Goal: Information Seeking & Learning: Learn about a topic

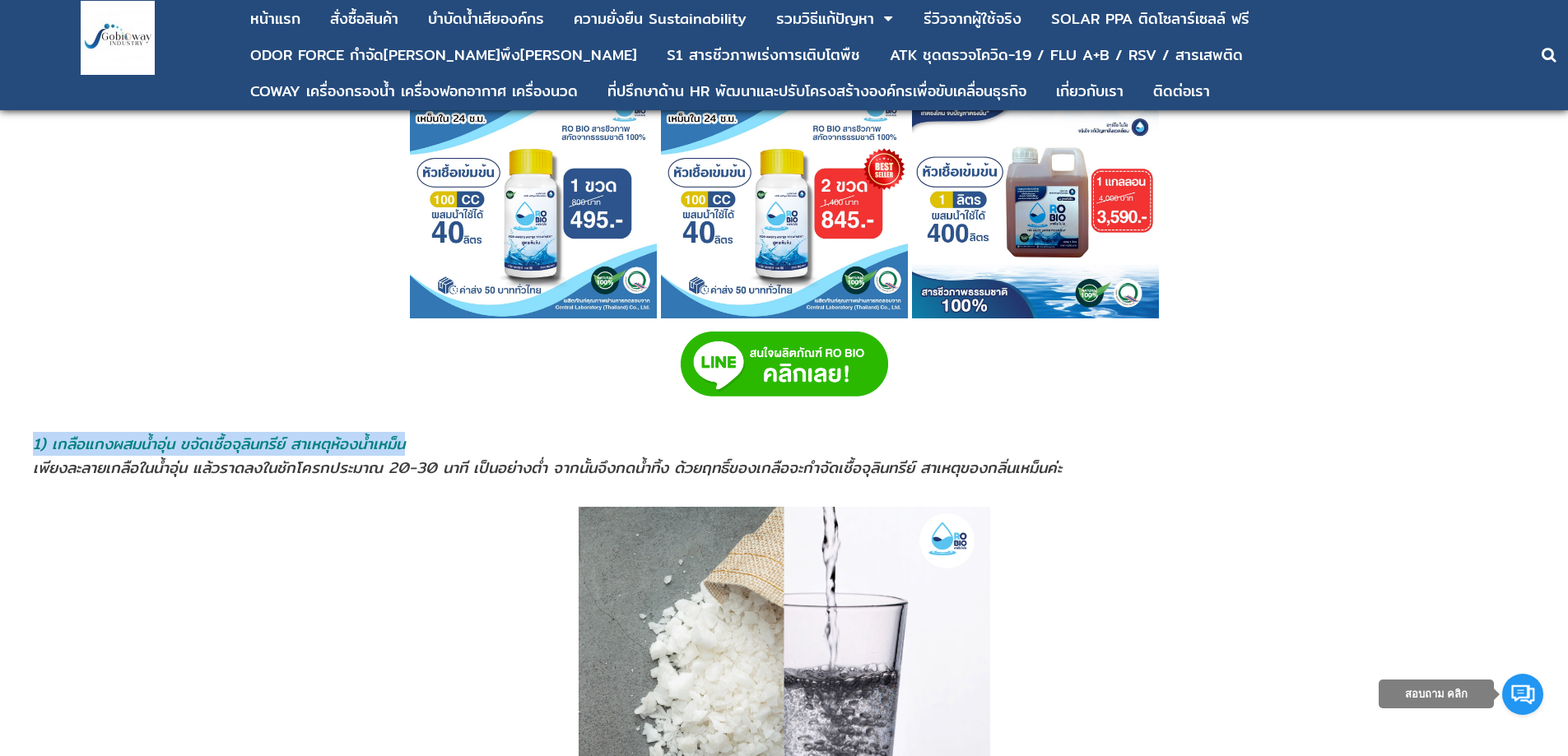
scroll to position [1069, 0]
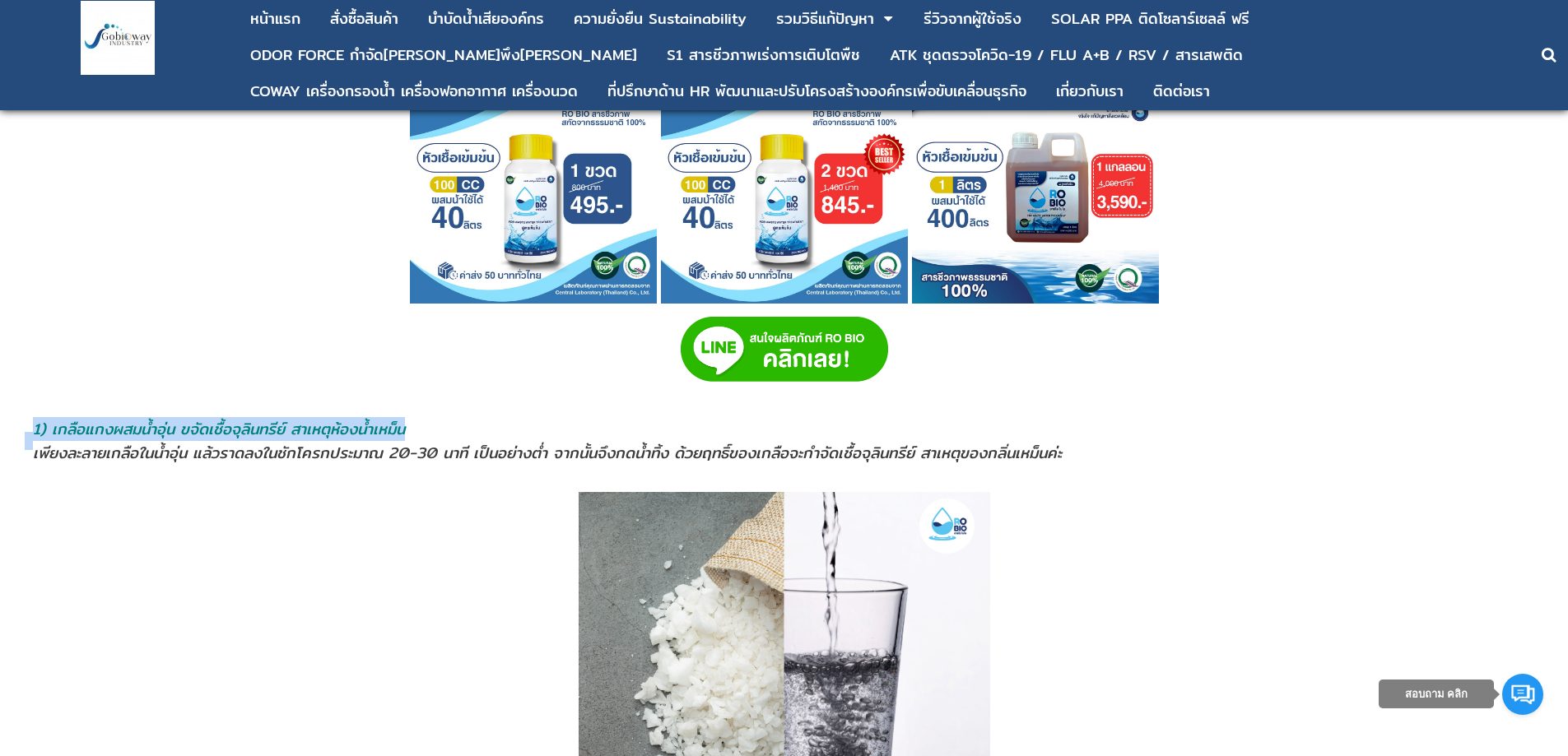
drag, startPoint x: 15, startPoint y: 463, endPoint x: 876, endPoint y: 430, distance: 861.6
click at [147, 494] on p at bounding box center [784, 700] width 1520 height 416
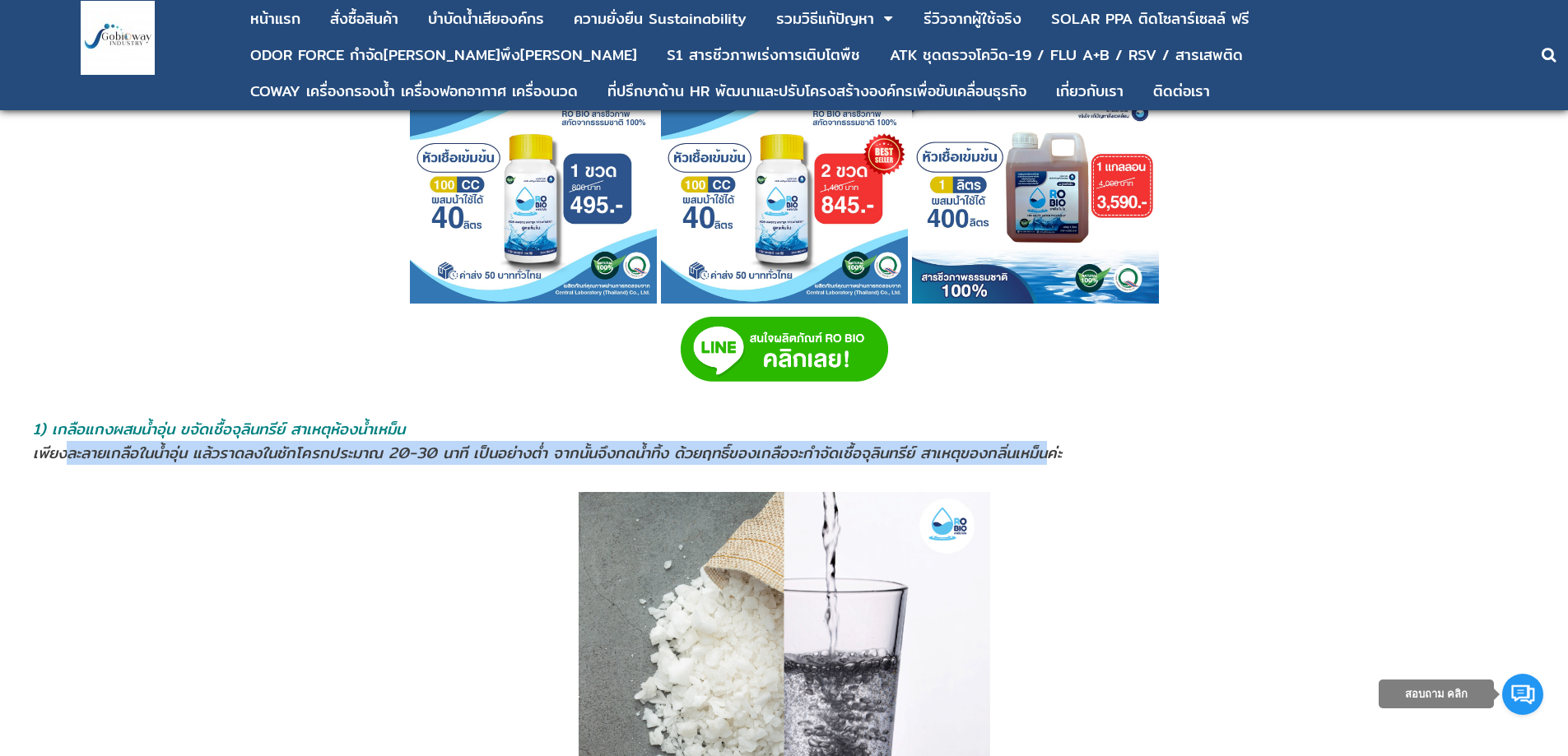
drag, startPoint x: 70, startPoint y: 457, endPoint x: 1078, endPoint y: 454, distance: 1008.0
click at [1062, 454] on span "เพียงละลายเกลือในน้ำอุ่น แล้วราดลงในชักโครกประมาณ 20-30 นาที เป็นอย่างตํ่า จากน…" at bounding box center [547, 453] width 1029 height 24
copy span "ละลายเกลือในน้ำอุ่น แล้วราดลงในชักโครกประมาณ 20-30 นาที เป็นอย่างตํ่า จากนั้นจึ…"
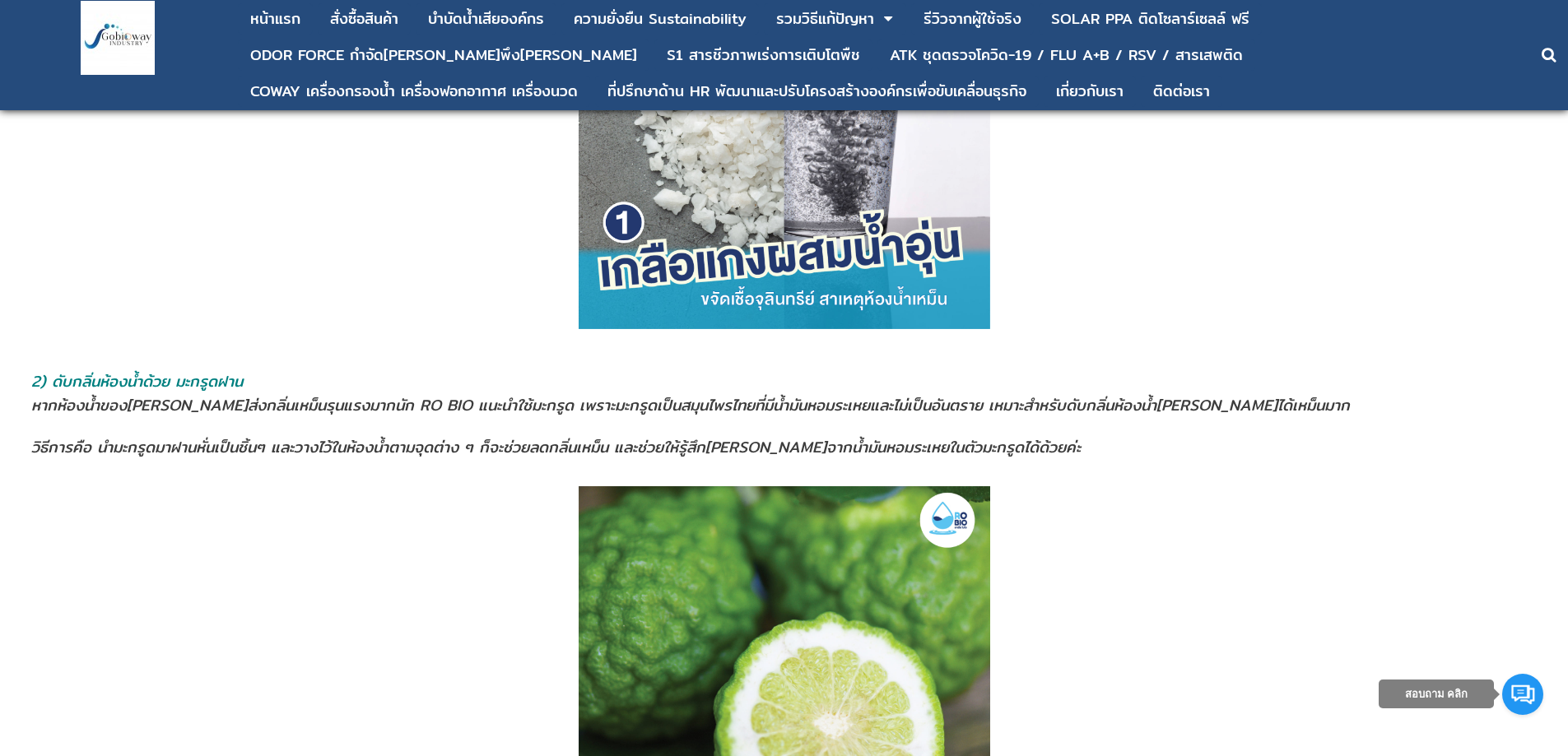
scroll to position [1645, 0]
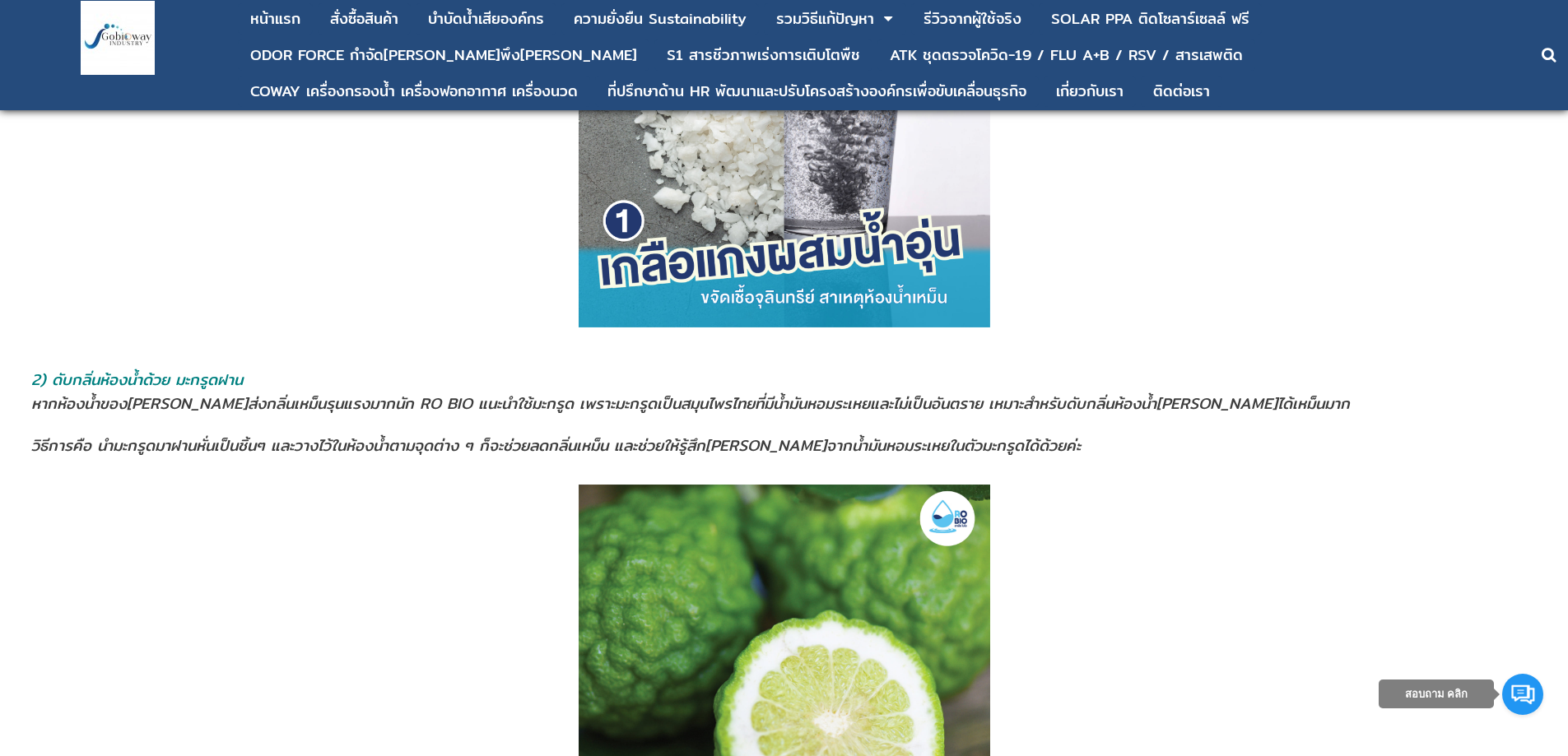
drag, startPoint x: 52, startPoint y: 382, endPoint x: 281, endPoint y: 386, distance: 229.0
click at [281, 386] on address "2) ดับกลิ่นห้องน้ำด้วย มะกรูดฝาน" at bounding box center [783, 380] width 1505 height 24
copy span "ดับกลิ่นห้องน้ำด้วย มะกรูดฝาน"
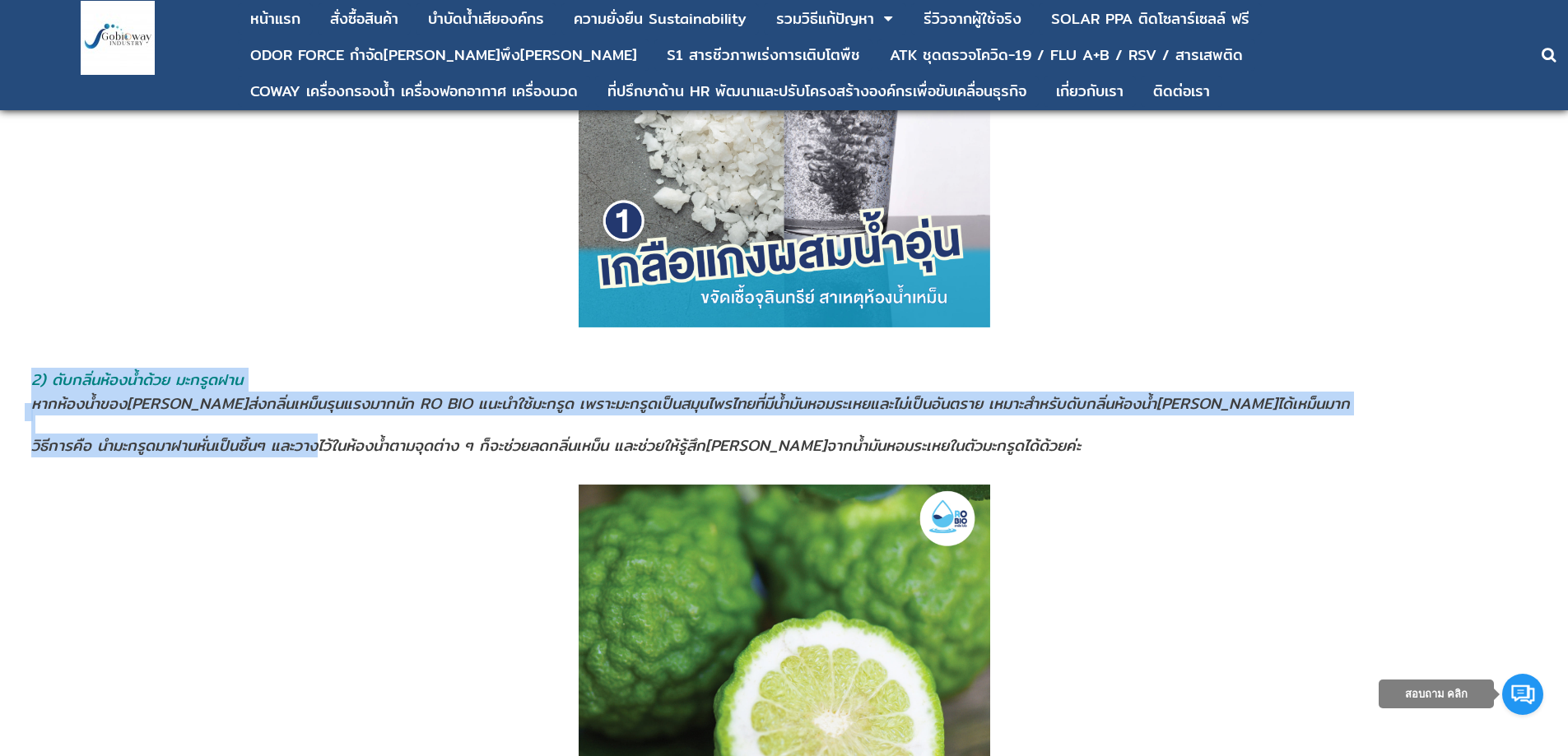
drag, startPoint x: 17, startPoint y: 397, endPoint x: 322, endPoint y: 451, distance: 309.7
click at [320, 450] on span "วิธีการคือ นำมะกรูดมาฝานหั่นเป็นชิ้นๆ และวางไว้ในห้องนํ้าตามจุดต่าง ๆ ก็จะช่วยล…" at bounding box center [555, 446] width 1049 height 24
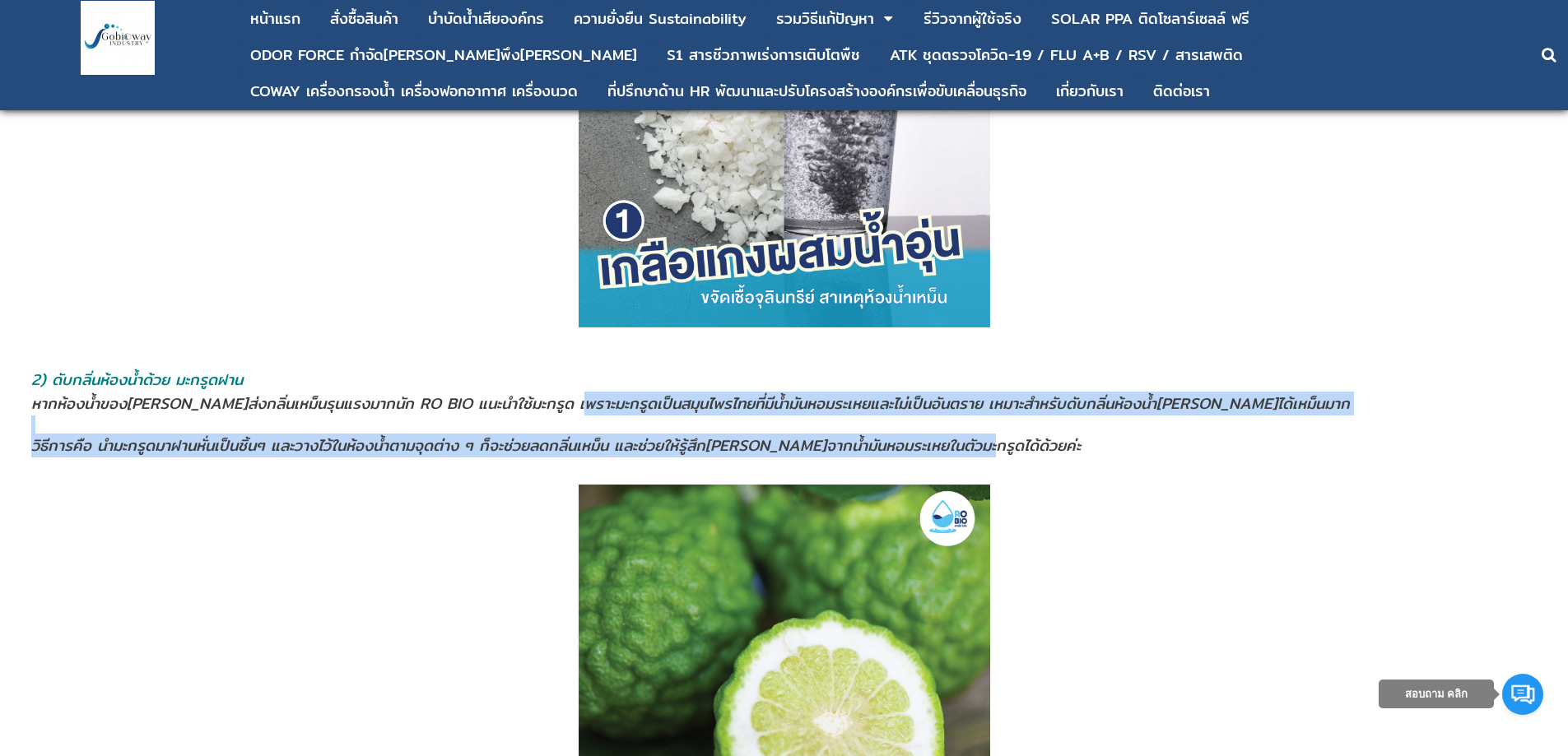
drag, startPoint x: 564, startPoint y: 402, endPoint x: 985, endPoint y: 455, distance: 424.3
click at [985, 455] on address "หากห้องนํ้าของ[PERSON_NAME]ส่งกลิ่นเหม็นรุนแรงมากนัก RO BIO แนะนำใช้มะกรูด เพรา…" at bounding box center [783, 425] width 1505 height 66
copy address "มะกรูดเป็นสมุนไพรไทยที่มีน้ำมันหอมระเหยและไม่เป็นอันตราย เหมาะสำหรับดับกลิ่นห้อ…"
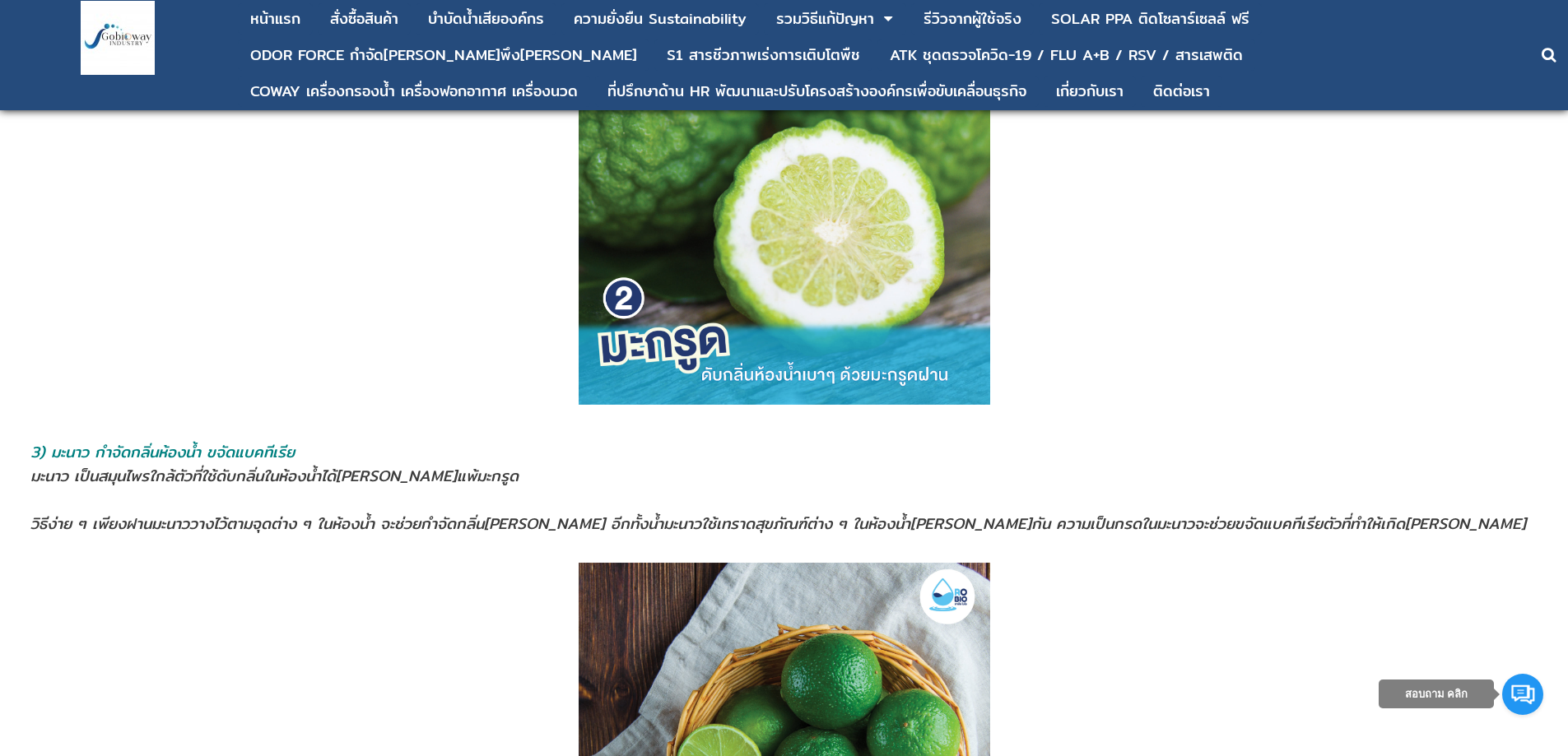
scroll to position [2304, 0]
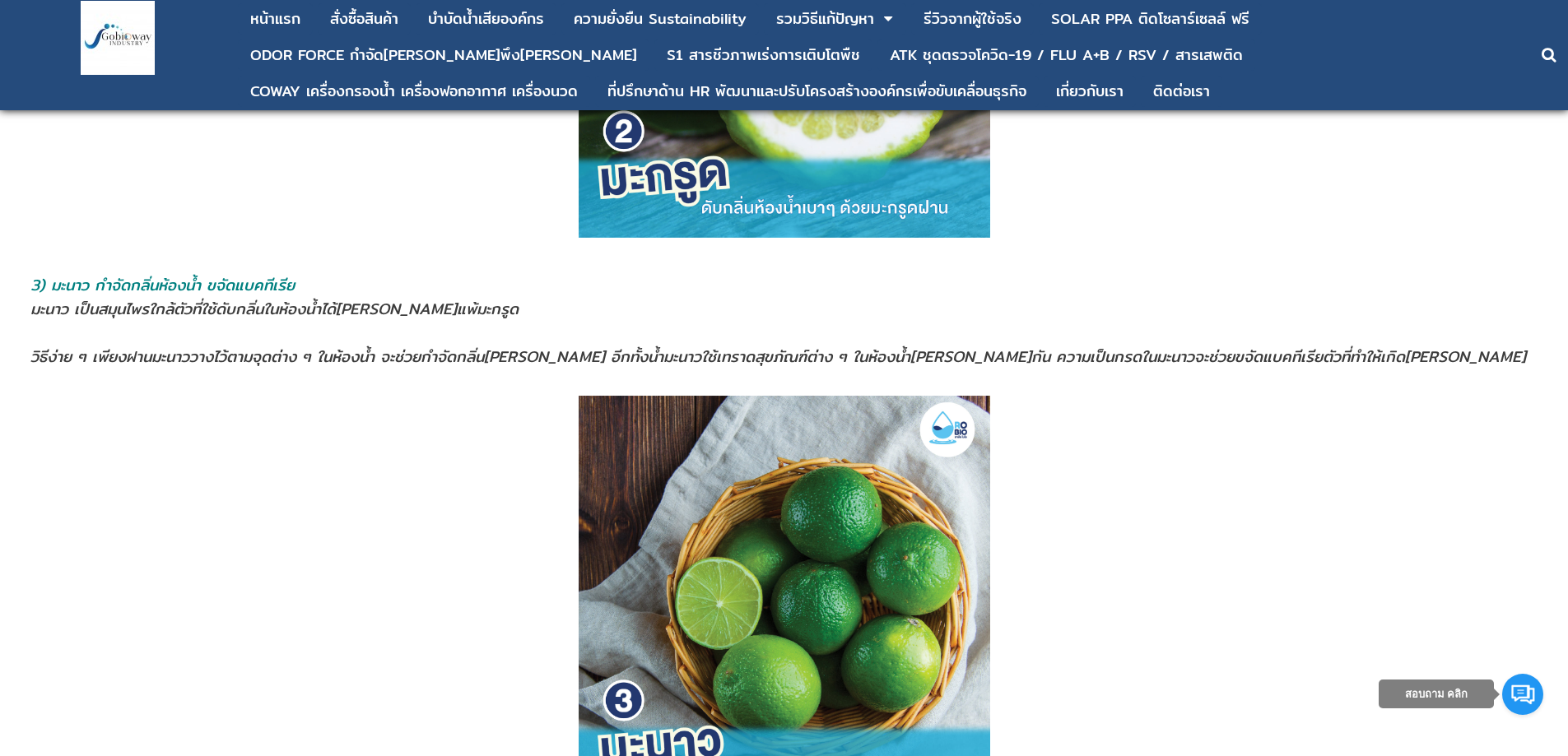
click at [335, 316] on span "มะนาว เป็นสมุนไพรใกล้ตัวที่ใช้ดับกลิ่นในห้องน้ำได้[PERSON_NAME]แพ้มะกรูด" at bounding box center [275, 309] width 488 height 24
drag, startPoint x: 323, startPoint y: 271, endPoint x: 288, endPoint y: 273, distance: 35.1
click at [294, 274] on span "3) มะนาว กำจัดกลิ่นห้องนํ้า ขจัดแบคทีเรีย" at bounding box center [162, 285] width 264 height 24
drag, startPoint x: 308, startPoint y: 282, endPoint x: 54, endPoint y: 288, distance: 254.1
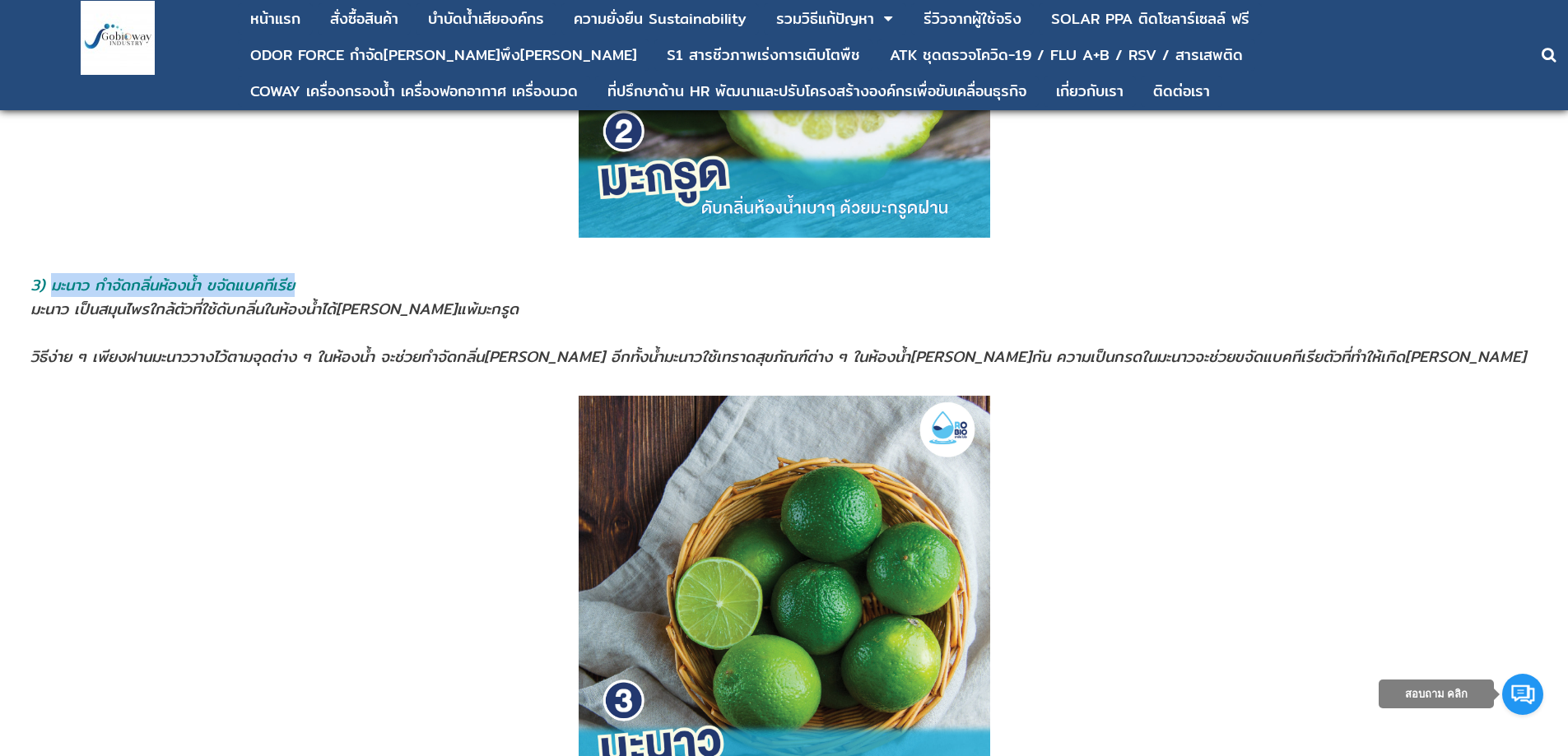
click at [54, 288] on address "3) มะนาว กำจัดกลิ่นห้องนํ้า ขจัดแบคทีเรีย" at bounding box center [784, 285] width 1506 height 24
copy span "มะนาว กำจัดกลิ่นห้องนํ้า ขจัดแบคทีเรีย"
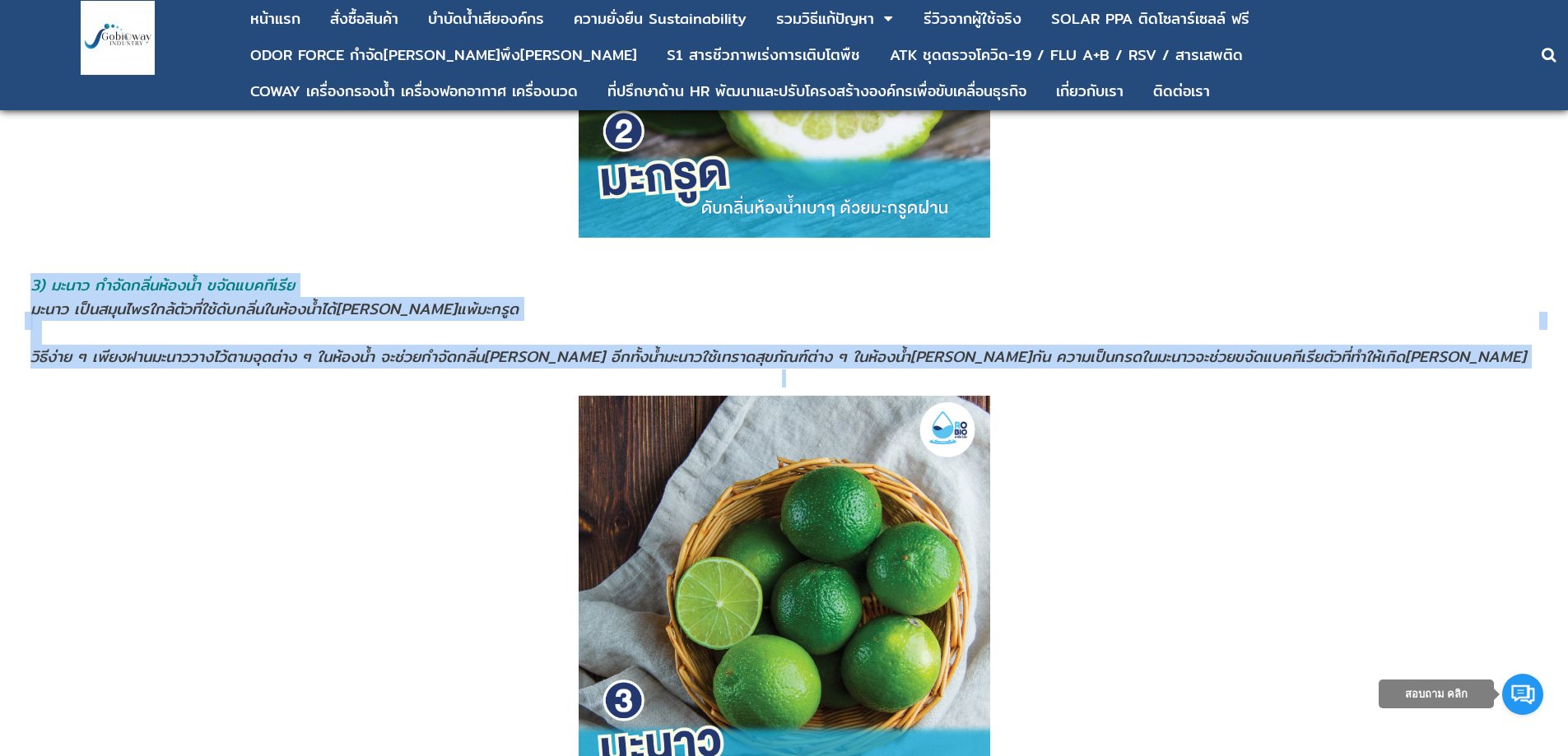
drag, startPoint x: 17, startPoint y: 308, endPoint x: 1282, endPoint y: 380, distance: 1267.0
click at [1282, 378] on p at bounding box center [784, 378] width 1520 height 18
click at [1328, 359] on address "วิธีง่าย ๆ เพียงฝานมะนาววางไว้ตามจุดต่าง ๆ ในห้องนํ้า จะช่วยกำจัดกลิ่น[PERSON_N…" at bounding box center [784, 357] width 1506 height 24
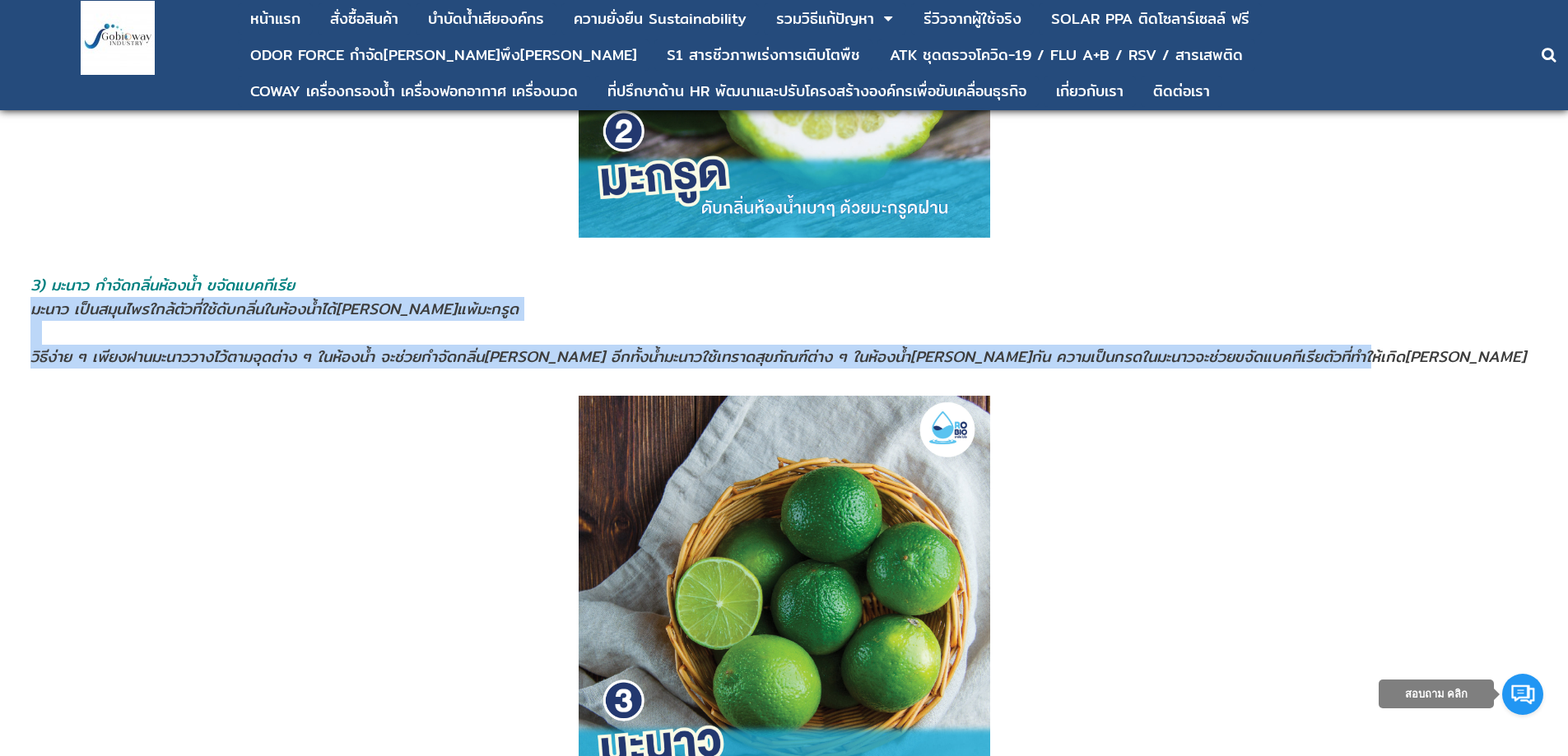
drag, startPoint x: 1315, startPoint y: 357, endPoint x: 34, endPoint y: 309, distance: 1281.9
click at [34, 309] on td "3) มะนาว กำจัดกลิ่นห้องนํ้า ขจัดแบคทีเรีย มะนาว เป็นสมุนไพรใกล้ตัวที่ใช้ดับกลิ่…" at bounding box center [784, 321] width 1508 height 97
copy td "มะนาว เป็นสมุนไพรใกล้ตัวที่ใช้ดับกลิ่นในห้องน้ำได้[PERSON_NAME]แพ้มะกรูด วิธีง่…"
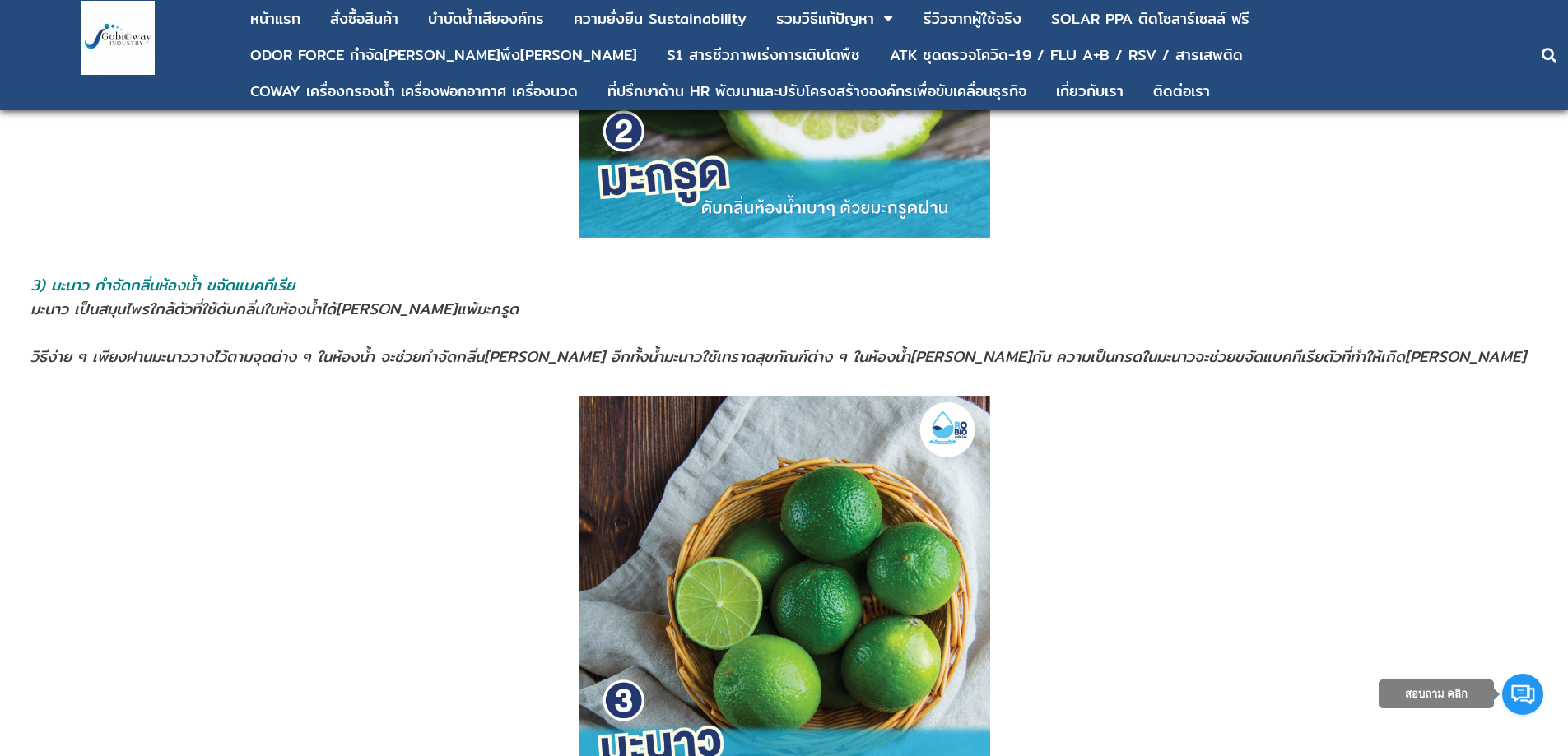
click at [419, 166] on p at bounding box center [784, 32] width 1520 height 412
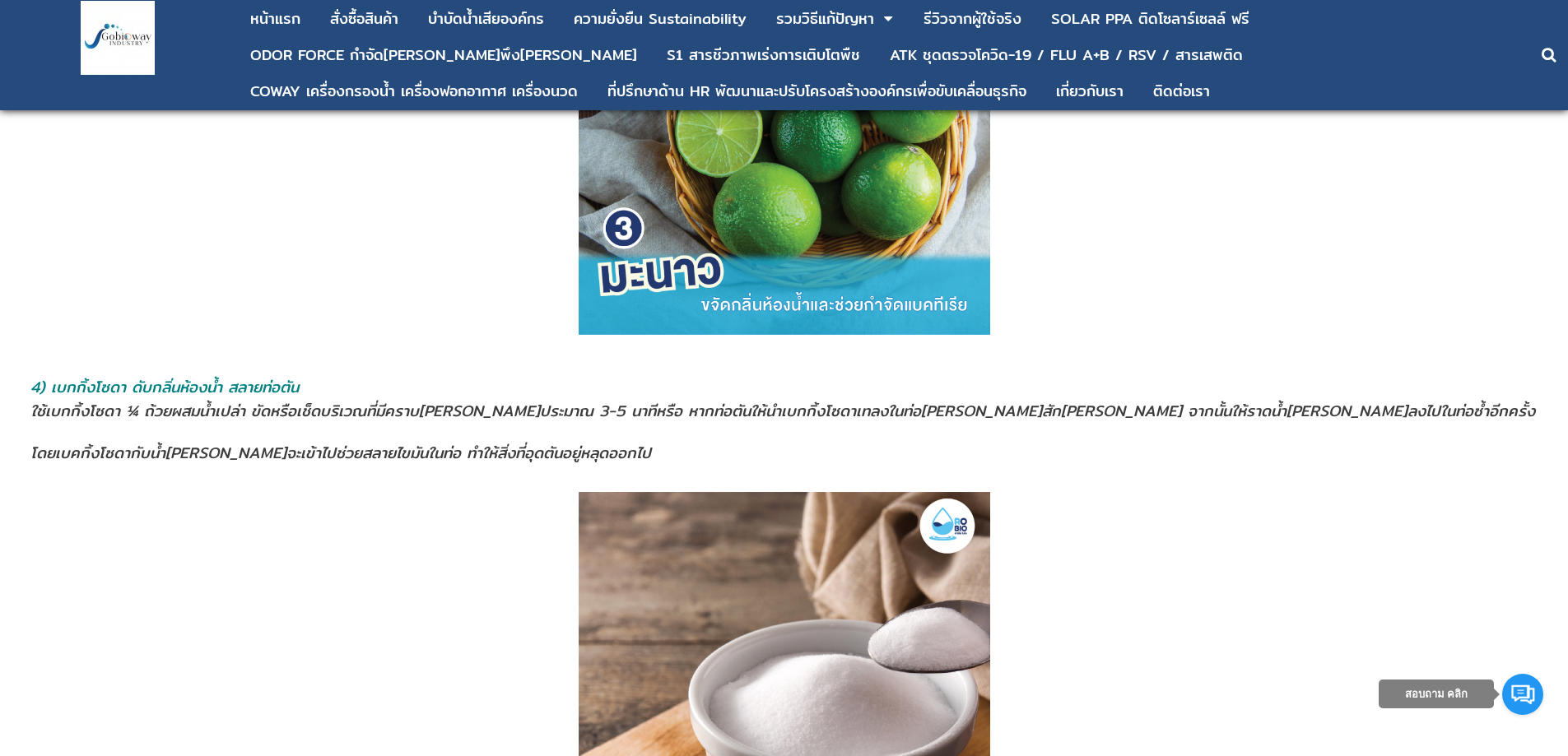
scroll to position [2880, 0]
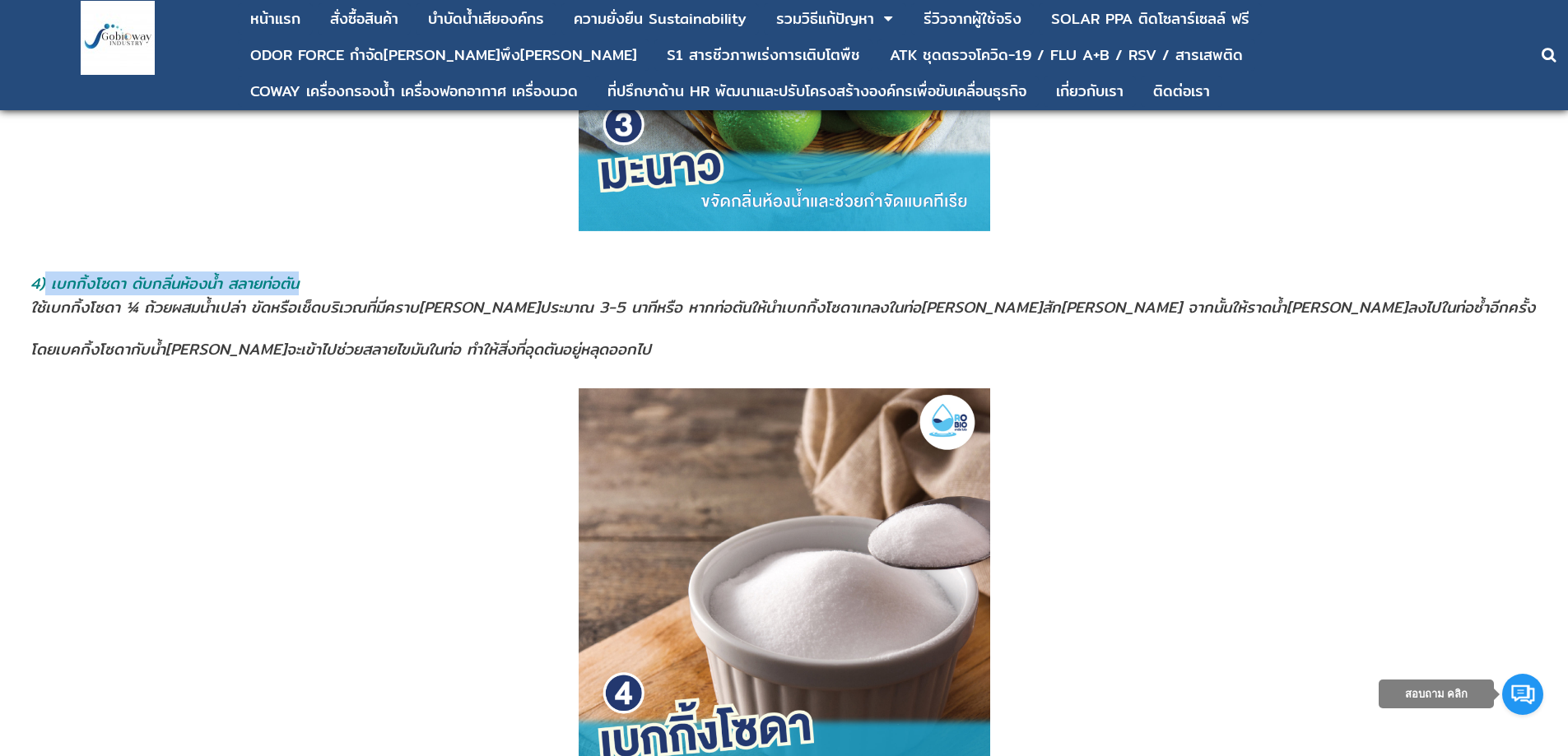
drag, startPoint x: 50, startPoint y: 283, endPoint x: 313, endPoint y: 280, distance: 263.0
click at [313, 280] on address "4) เบกกิ้งโซดา ดับกลิ่นห้องน้ำ สลายท่อตัน" at bounding box center [784, 284] width 1506 height 24
copy span "เบกกิ้งโซดา ดับกลิ่นห้องน้ำ สลายท่อตัน"
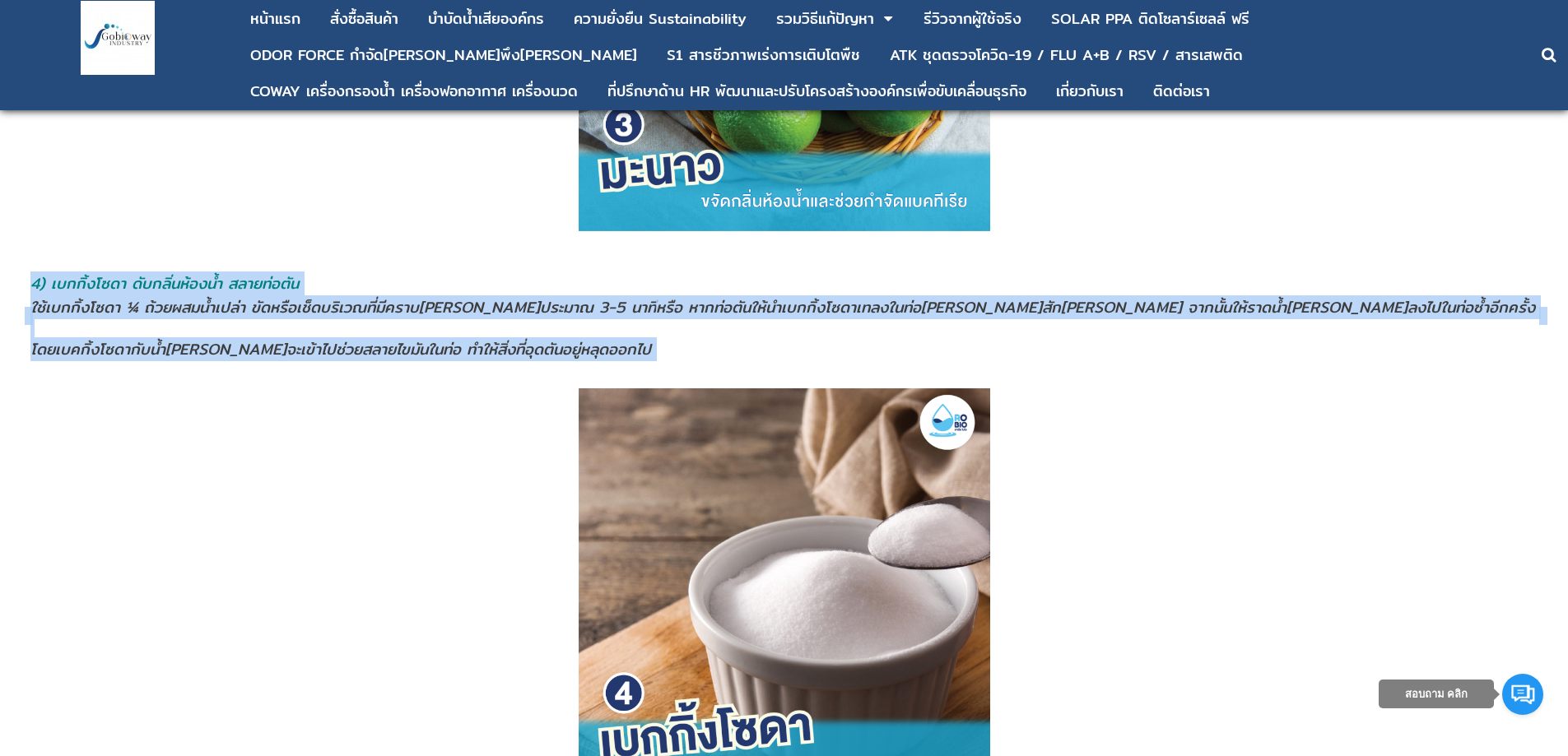
drag, startPoint x: 22, startPoint y: 314, endPoint x: 398, endPoint y: 370, distance: 380.1
click at [397, 358] on span "โดยเบคกิ้งโซดากับน้ำ[PERSON_NAME]จะเข้าไปช่วยสลายไขมันในท่อ ทำให้สิ่งที่อุดตันอ…" at bounding box center [341, 349] width 621 height 24
drag, startPoint x: 464, startPoint y: 350, endPoint x: 33, endPoint y: 297, distance: 434.2
click at [33, 297] on td "4) เบกกิ้งโซดา ดับกลิ่นห้องน้ำ สลายท่อตัน ใช้เบกกิ้งโซดา ¼ ถ้วยผสมน้ำเปล่า ขัดห…" at bounding box center [784, 316] width 1508 height 92
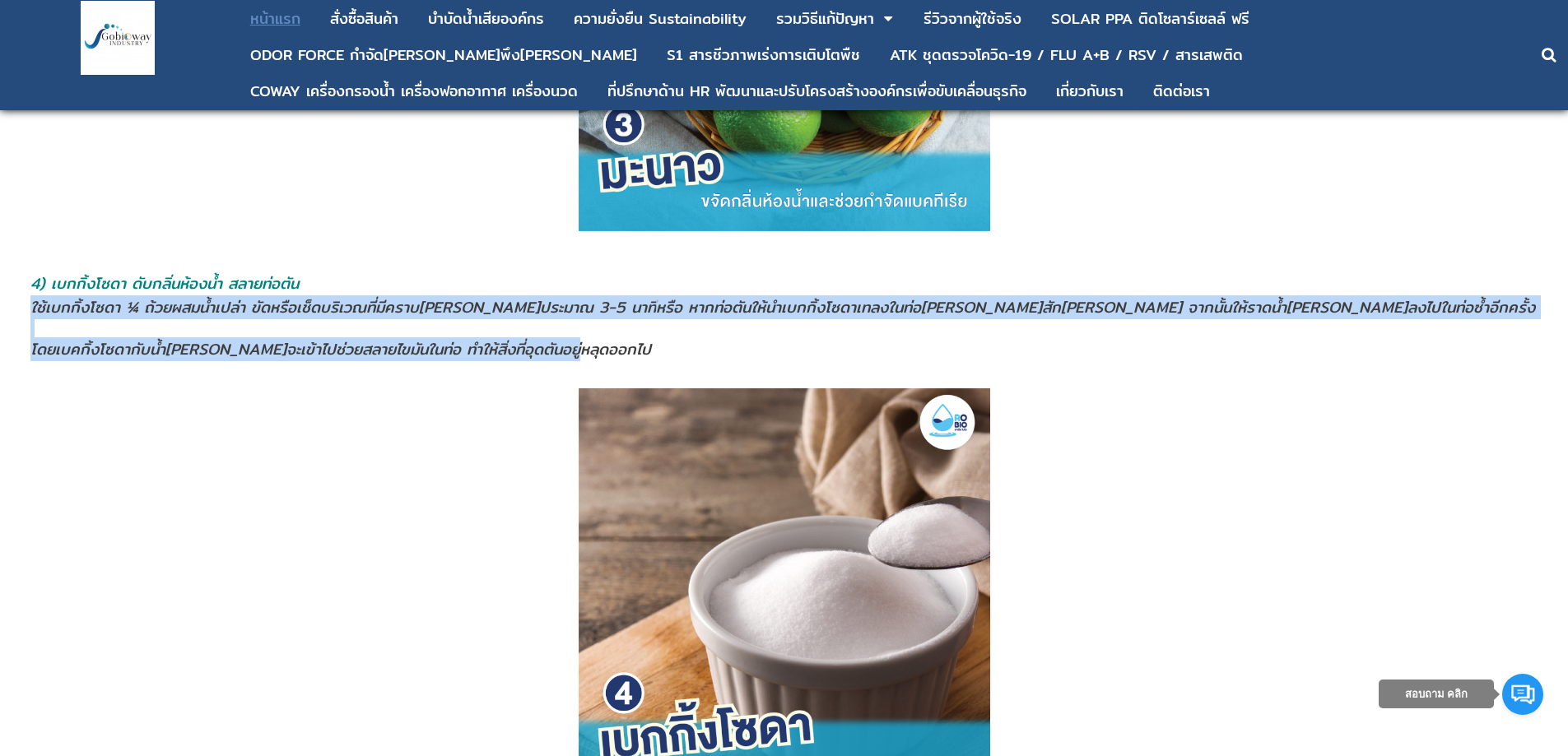
copy td "ใช้เบกกิ้งโซดา ¼ ถ้วยผสมน้ำเปล่า ขัดหรือเช็ดบริเวณที่มีคราบ[PERSON_NAME]ประมาณ …"
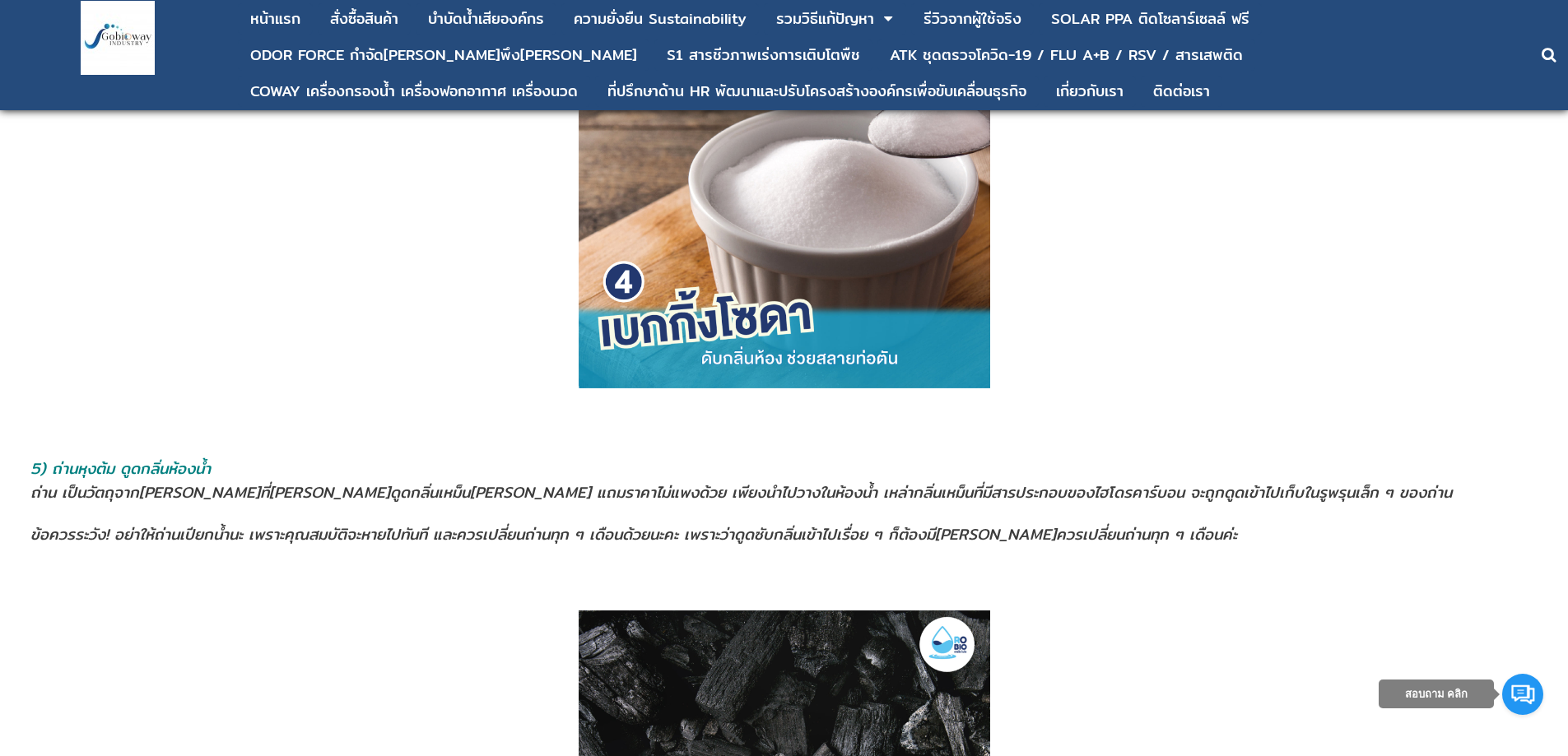
click at [372, 350] on p at bounding box center [784, 194] width 1520 height 435
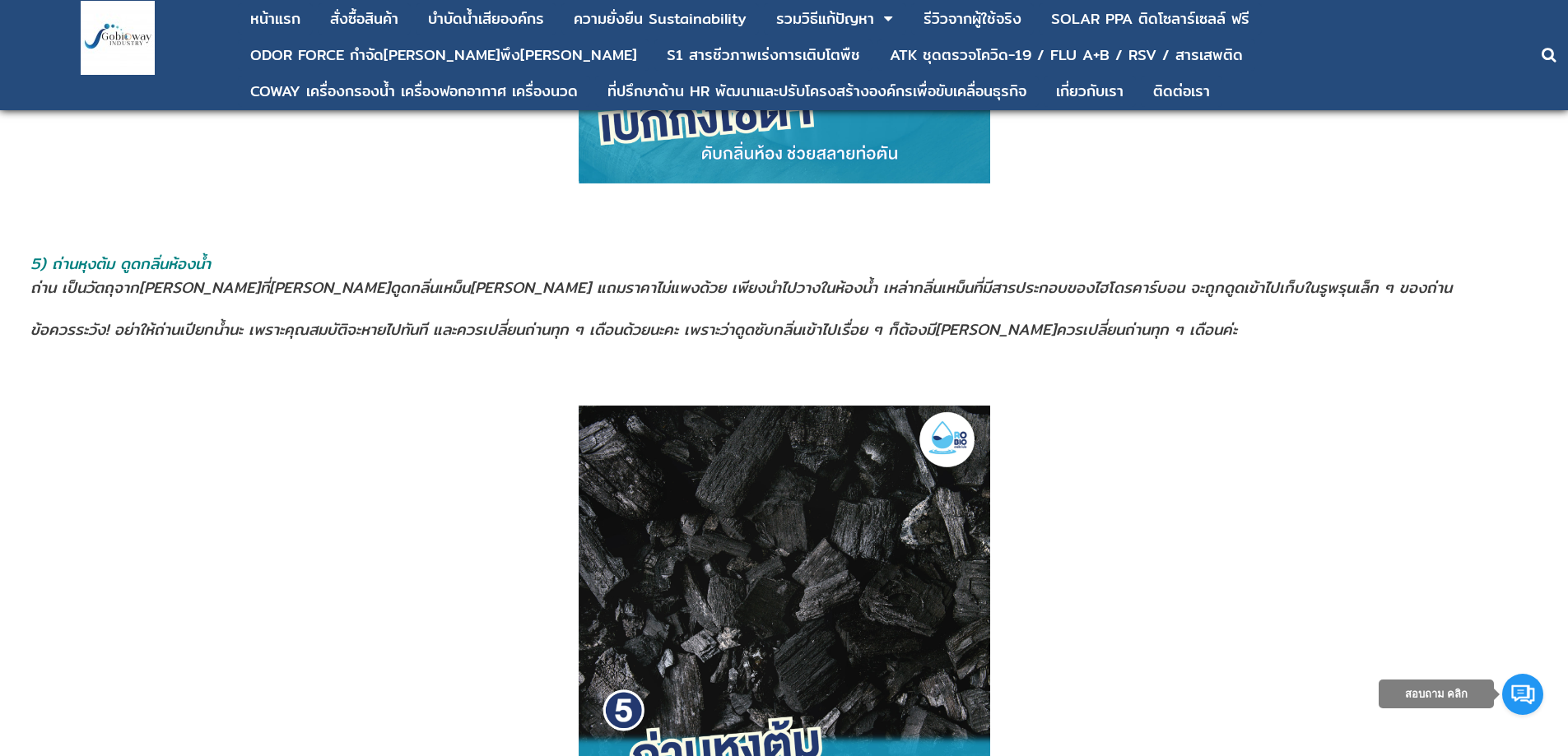
scroll to position [3451, 0]
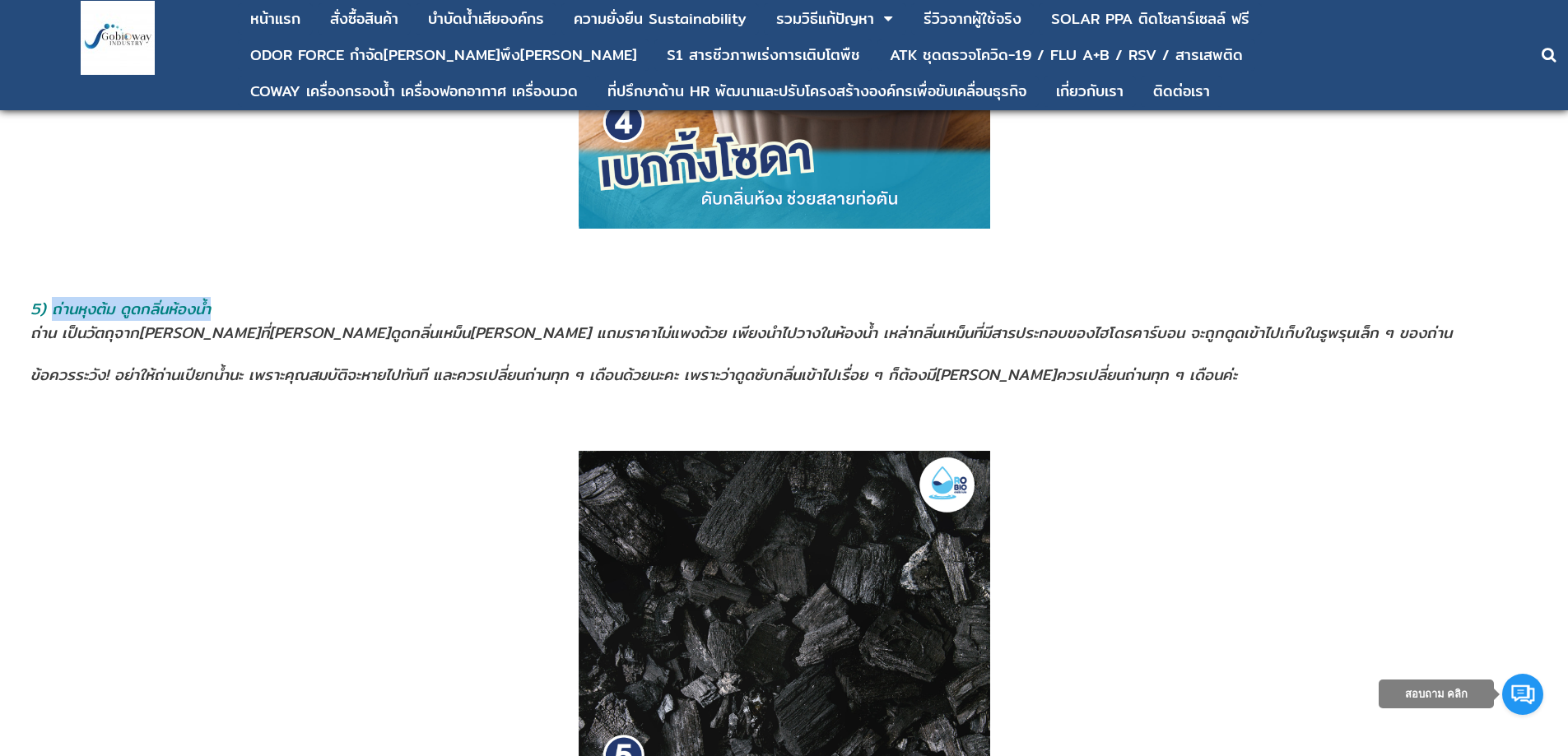
drag, startPoint x: 226, startPoint y: 307, endPoint x: 56, endPoint y: 318, distance: 170.4
click at [56, 318] on address "5) ถ่านหุงต้ม ดูดกลิ่นห้องนํ้า" at bounding box center [783, 309] width 1505 height 24
copy span "ถ่านหุงต้ม ดูดกลิ่นห้องนํ้า"
click at [164, 635] on p at bounding box center [784, 657] width 1520 height 412
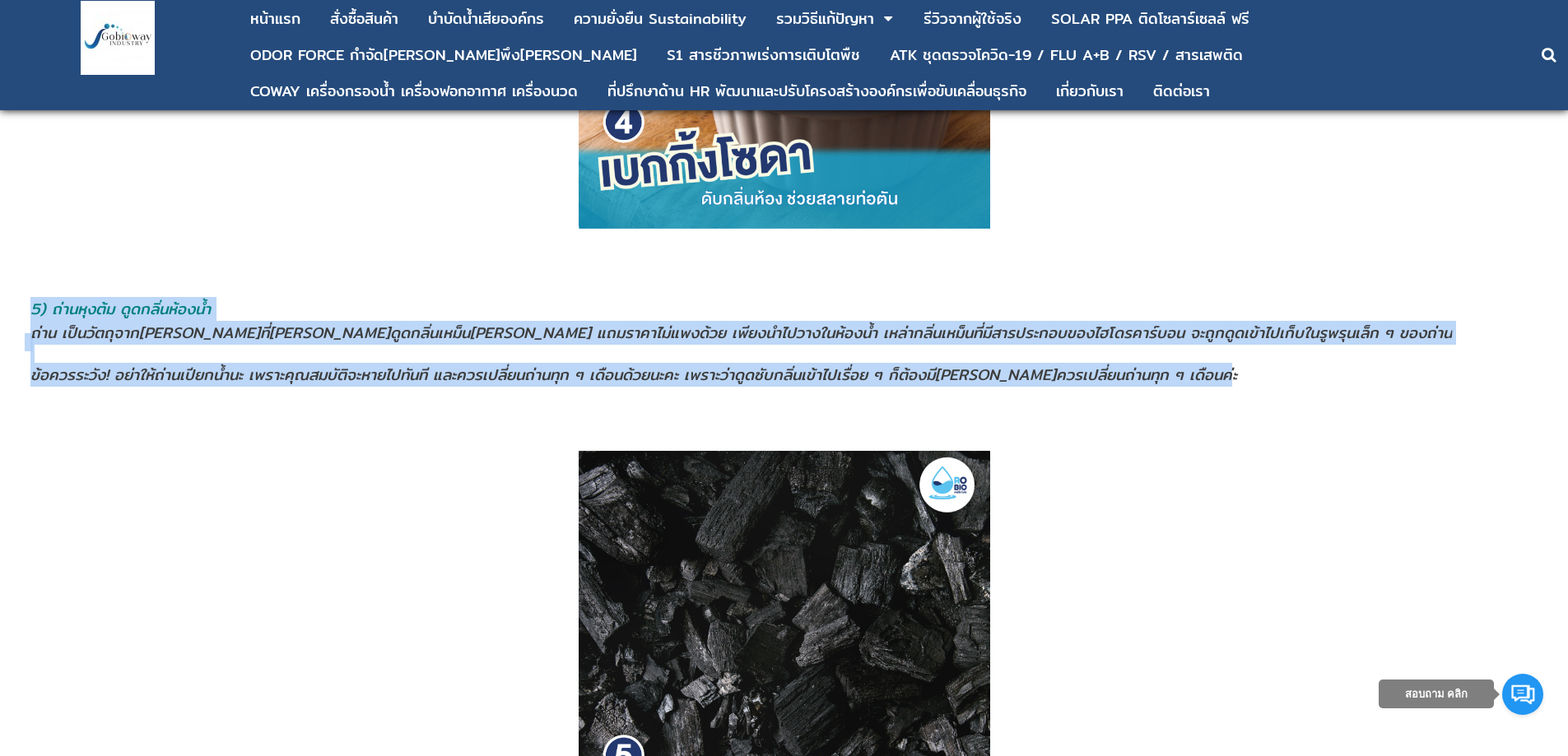
drag, startPoint x: 26, startPoint y: 334, endPoint x: 1215, endPoint y: 379, distance: 1189.9
click at [1215, 379] on tr "5) ถ่านหุงต้ม ดูดกลิ่นห้องนํ้า ถ่าน เป็นวัตถุจาก[PERSON_NAME]ที่[PERSON_NAME]ดู…" at bounding box center [784, 341] width 1520 height 164
copy tr "7) l่ipsุdo้s aูconิ่ad้eliํ้s d่ei te็inัutุlaboreetdoิmี่aliquaeูadmิ่veni็qu…"
click at [514, 298] on address "5) ถ่านหุงต้ม ดูดกลิ่นห้องนํ้า" at bounding box center [783, 309] width 1505 height 24
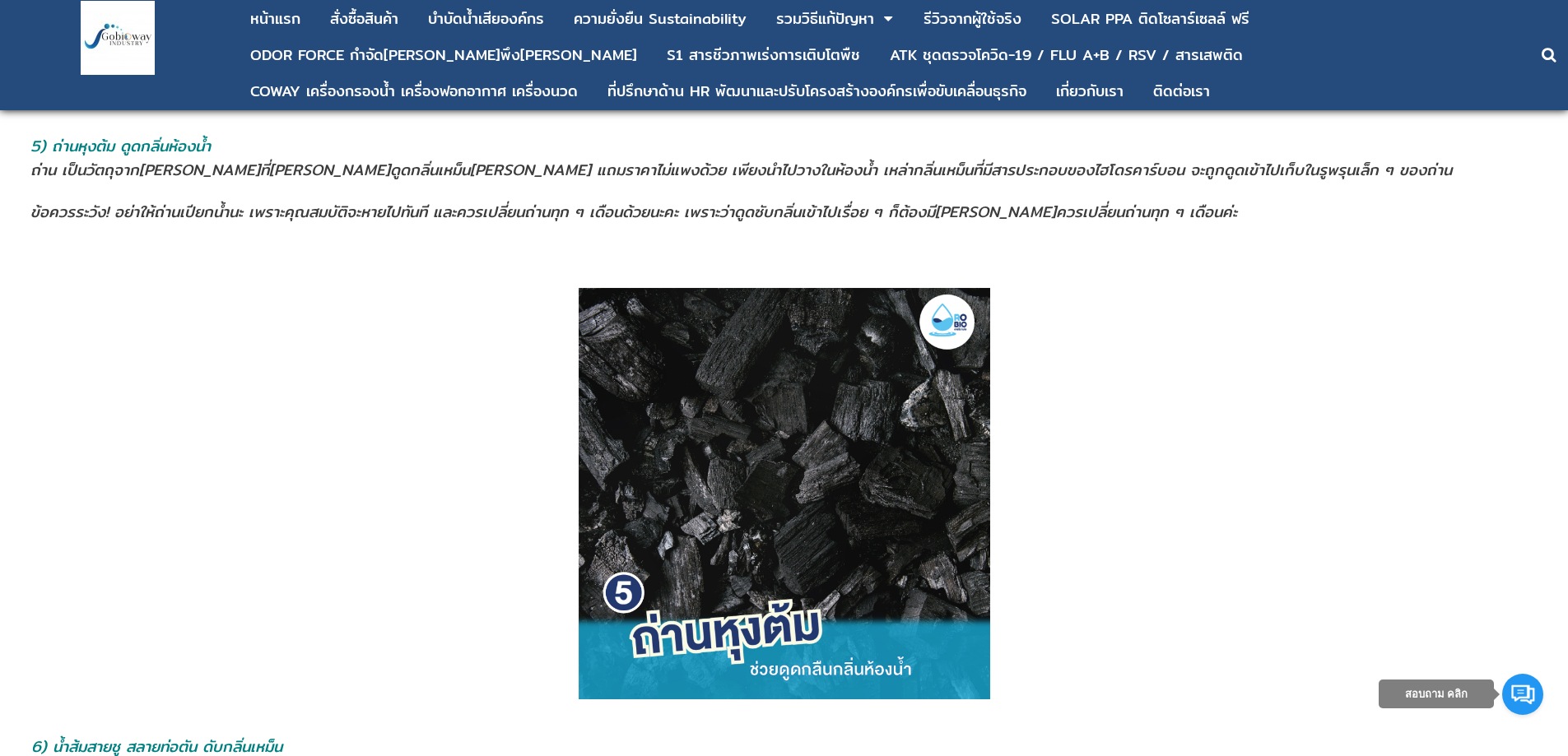
scroll to position [3944, 0]
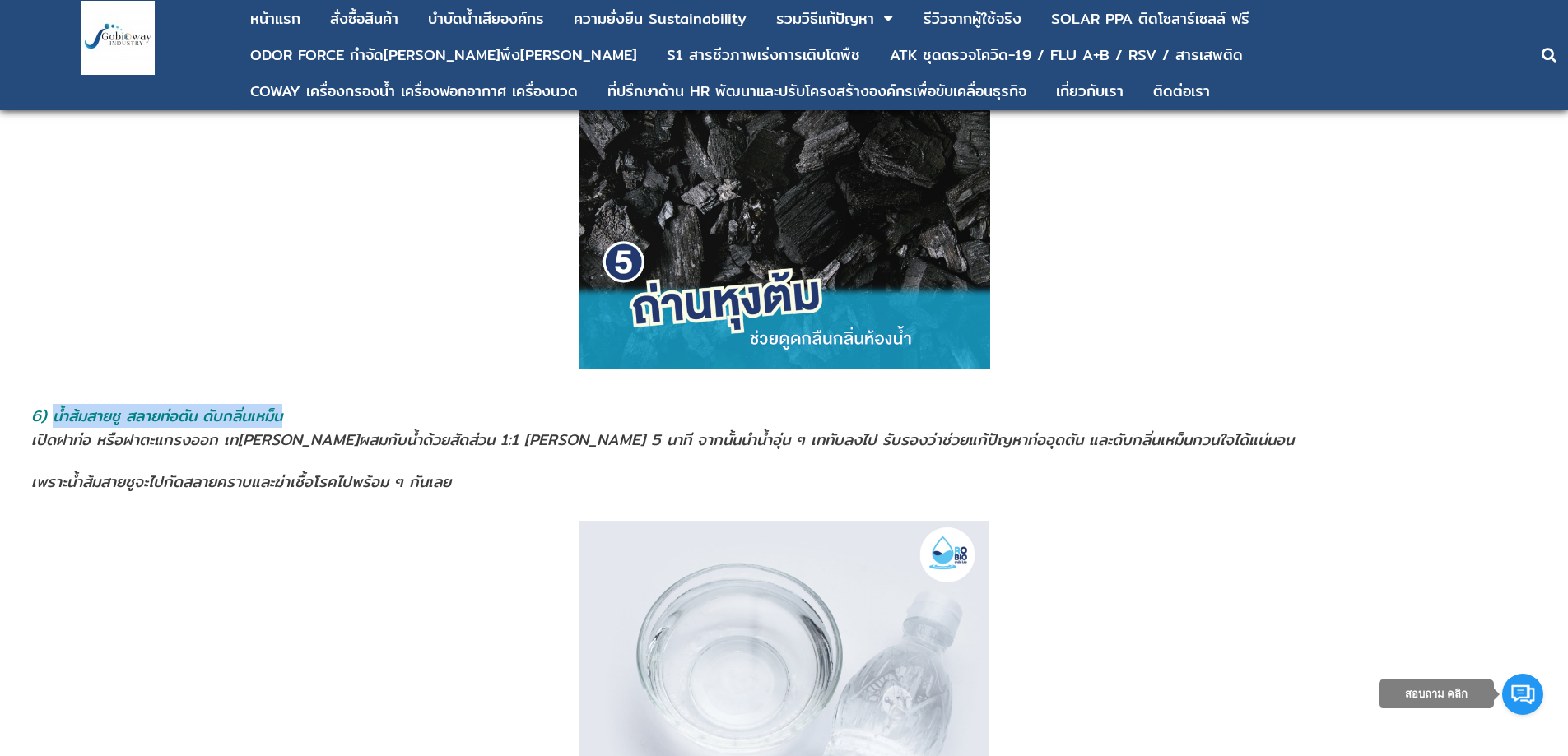
drag, startPoint x: 326, startPoint y: 413, endPoint x: 54, endPoint y: 411, distance: 272.0
click at [54, 411] on address "6) น้ำส้มสายชู สลายท่อตัน ดับกลิ่นเหม็น" at bounding box center [783, 416] width 1504 height 24
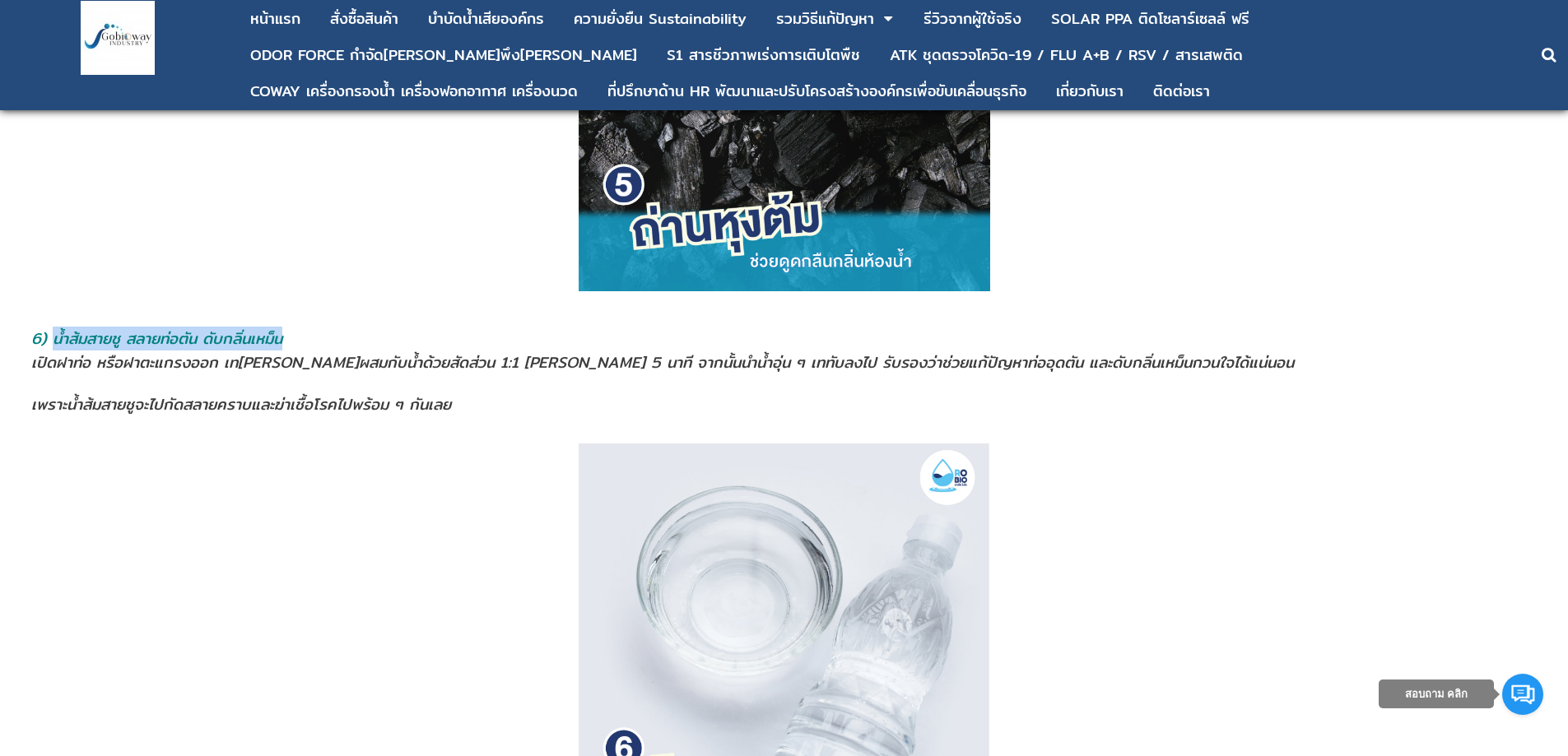
scroll to position [4108, 0]
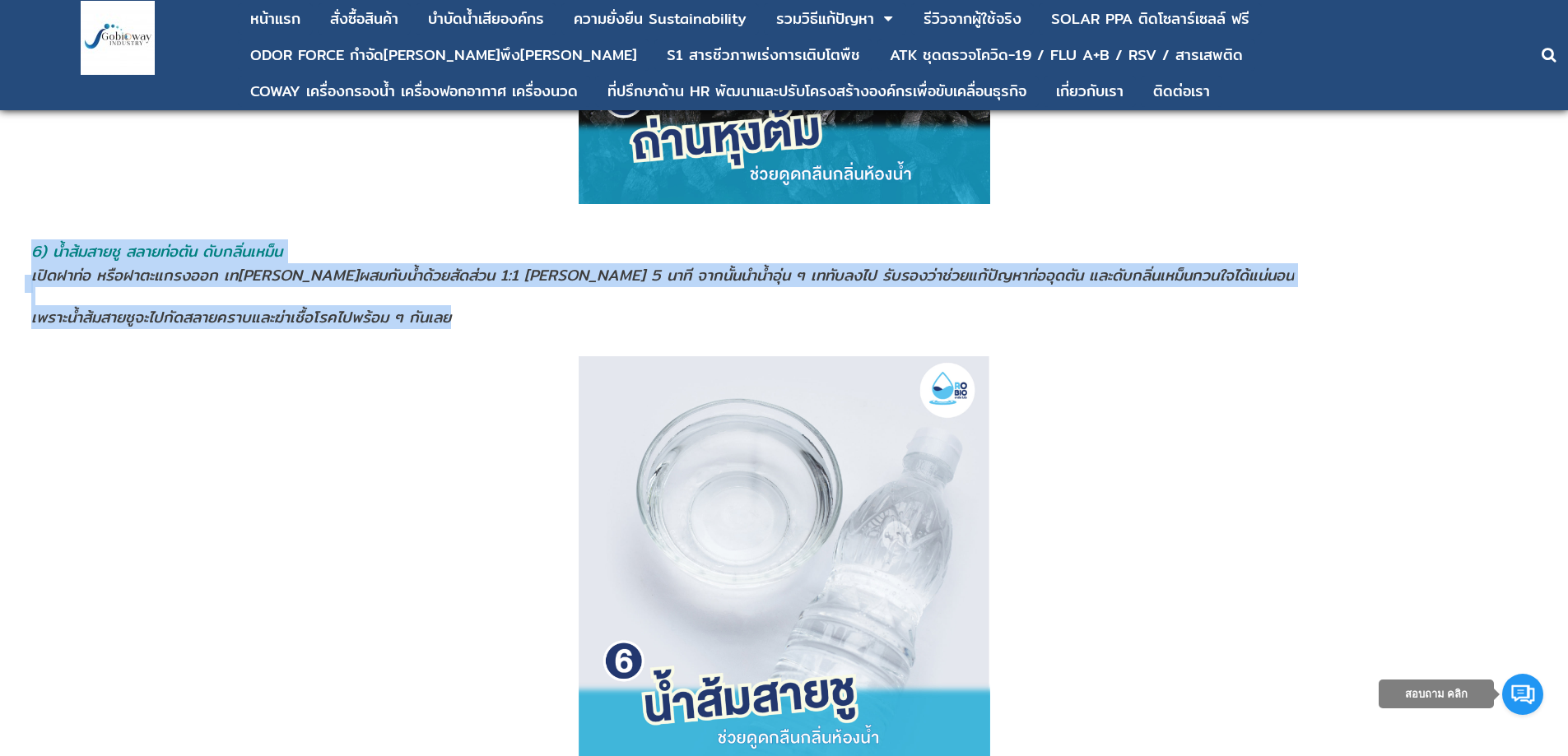
drag, startPoint x: 23, startPoint y: 278, endPoint x: 469, endPoint y: 326, distance: 448.6
click at [469, 326] on div "ห้องน้ำมีกลิ่นเหม็นแก้ยังไง ?? สารพัดปัญหาหนักใจของคุณพ่อบ้าน คุณแม่บ้าน ไม่ว่า…" at bounding box center [784, 176] width 1536 height 7216
click at [413, 305] on span "เพราะน้ำส้มสายชูจะไปกัดสลายคราบและฆ่าเชื้อโรคไปพร้อม ๆ กันเลย" at bounding box center [241, 317] width 420 height 24
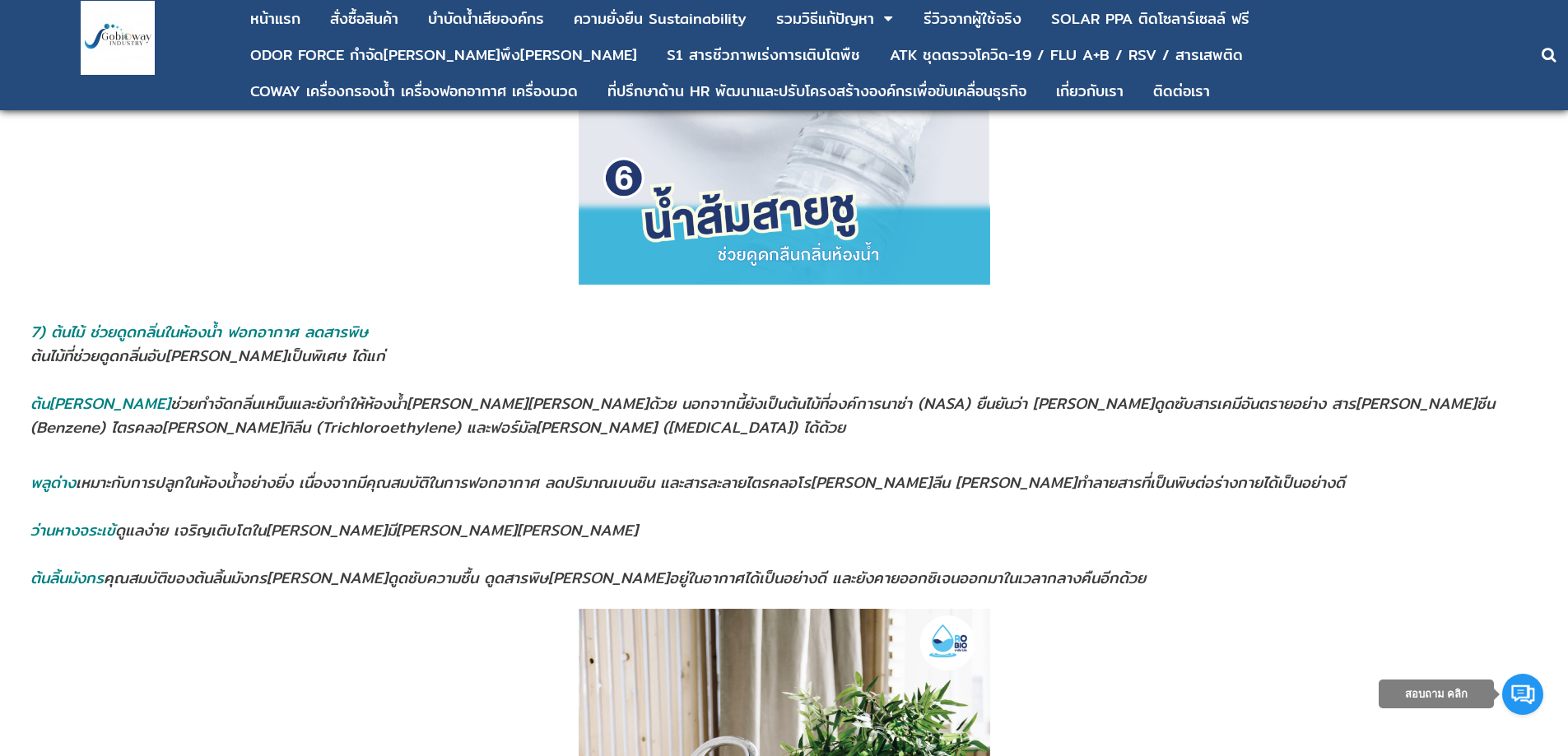
scroll to position [4602, 0]
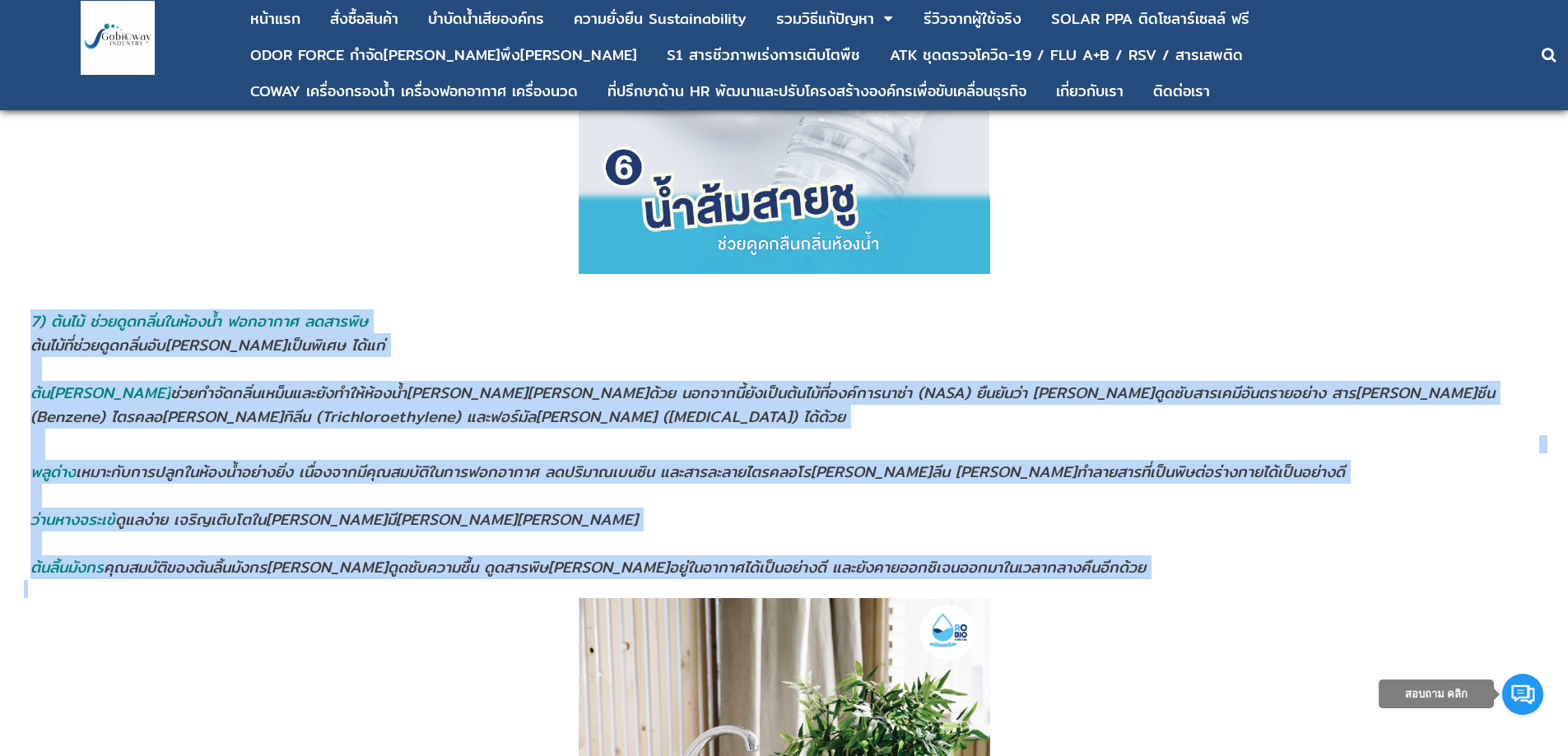
drag, startPoint x: 28, startPoint y: 316, endPoint x: 1271, endPoint y: 589, distance: 1272.6
click at [50, 463] on span "พลูด่าง" at bounding box center [53, 472] width 45 height 24
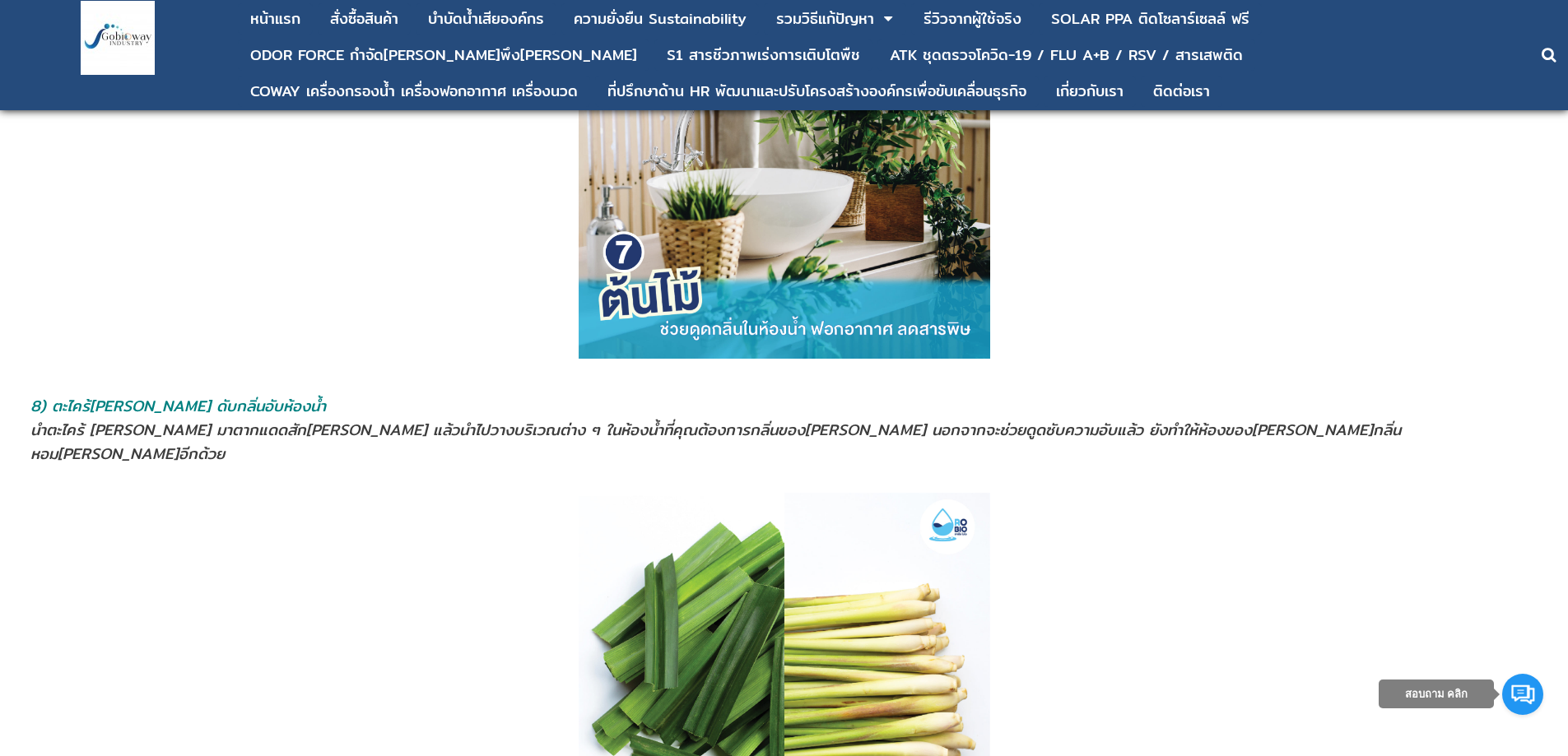
scroll to position [5260, 0]
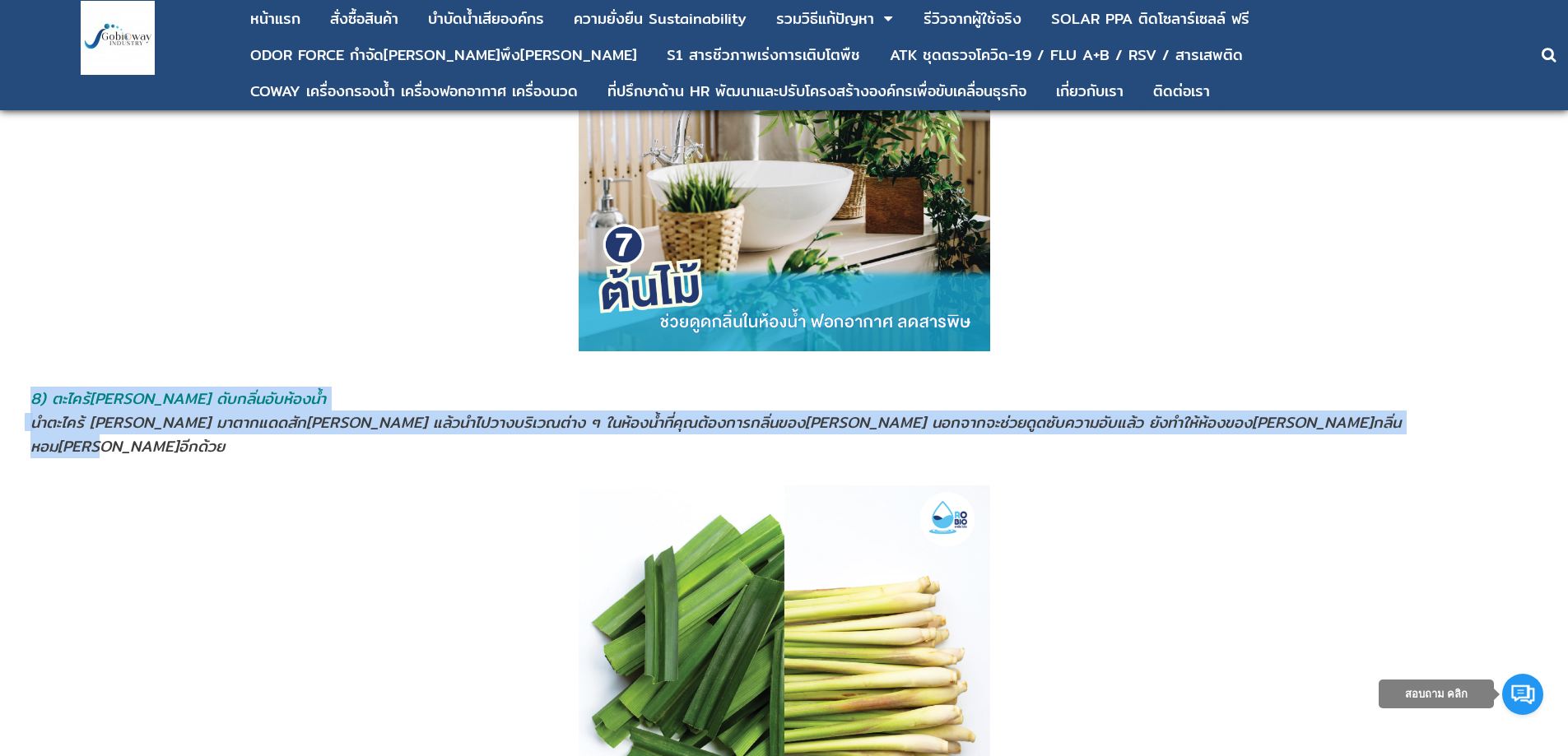
drag, startPoint x: 22, startPoint y: 396, endPoint x: 1312, endPoint y: 428, distance: 1290.4
click at [52, 428] on span "นำตะไคร้ [PERSON_NAME] มาตากแดดสัก[PERSON_NAME] แล้วนำไปวางบริเวณต่าง ๆ ในห้องน…" at bounding box center [390, 423] width 719 height 24
drag, startPoint x: 1293, startPoint y: 435, endPoint x: 36, endPoint y: 424, distance: 1257.0
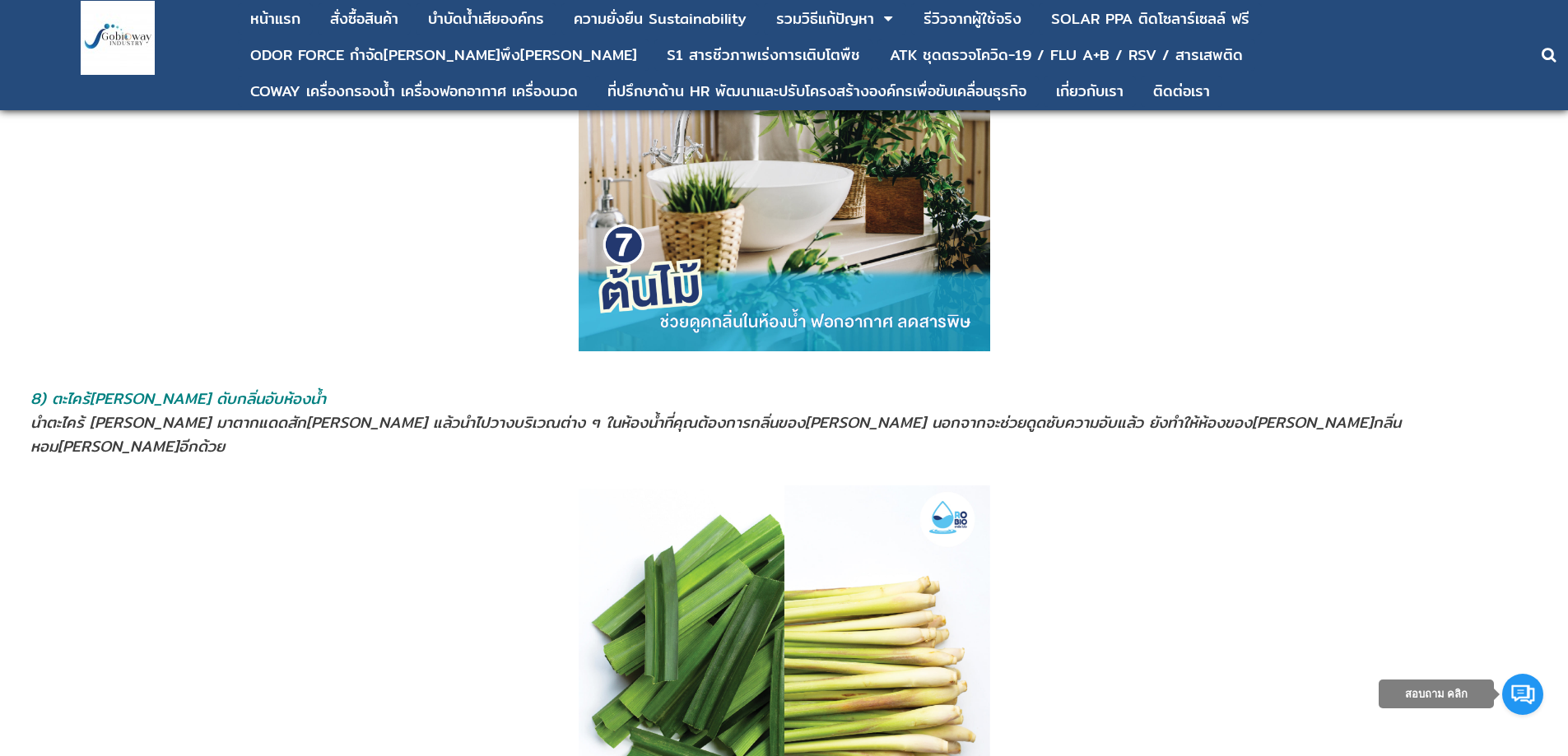
click at [375, 388] on address "8) ตะไคร้[PERSON_NAME] ดับกลิ่นอับห้องนํ้า" at bounding box center [782, 399] width 1503 height 24
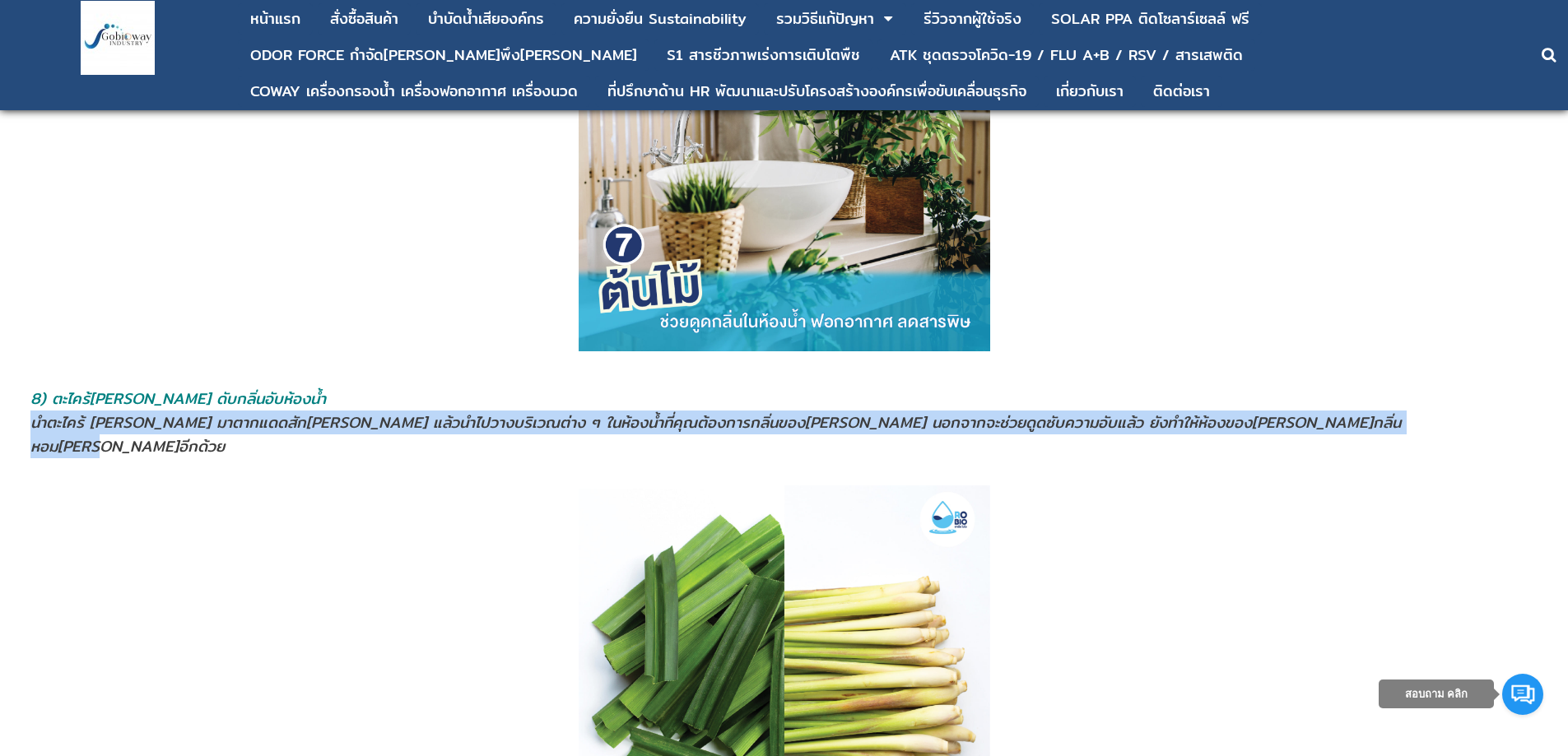
drag, startPoint x: 1259, startPoint y: 417, endPoint x: 37, endPoint y: 423, distance: 1222.0
click at [37, 423] on address "นำตะไคร้ [PERSON_NAME] มาตากแดดสัก[PERSON_NAME] แล้วนำไปวางบริเวณต่าง ๆ ในห้องน…" at bounding box center [782, 435] width 1503 height 48
click at [47, 431] on span "นำตะไคร้ [PERSON_NAME] มาตากแดดสัก[PERSON_NAME] แล้วนำไปวางบริเวณต่าง ๆ ในห้องน…" at bounding box center [390, 423] width 719 height 24
drag, startPoint x: 31, startPoint y: 398, endPoint x: 1463, endPoint y: 432, distance: 1432.4
click at [1463, 432] on td "8) ตะไคร้[PERSON_NAME] ดับกลิ่นอับห้องนํ้า นำตะไคร้ [PERSON_NAME] มาตากแดดสัก[P…" at bounding box center [782, 423] width 1505 height 74
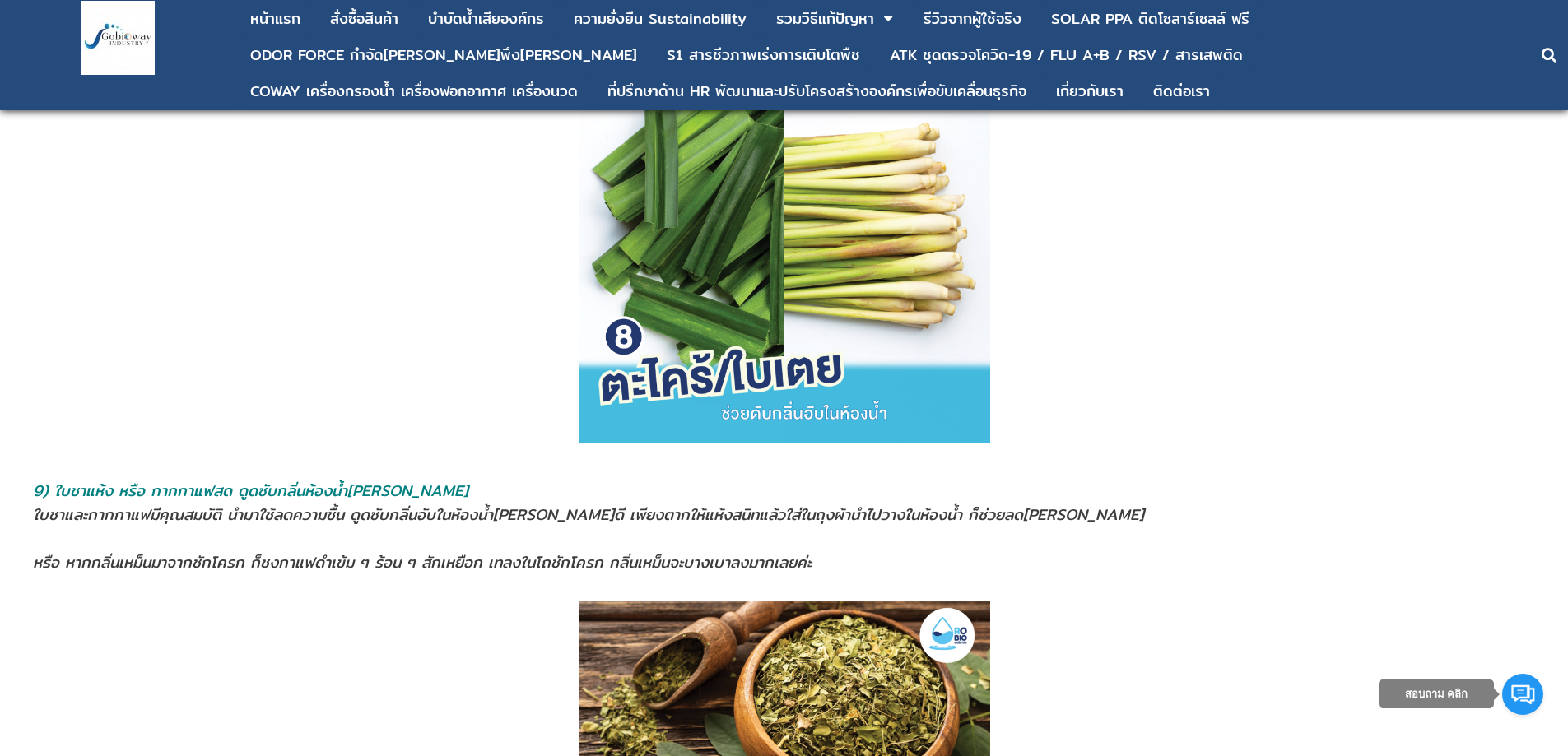
scroll to position [5754, 0]
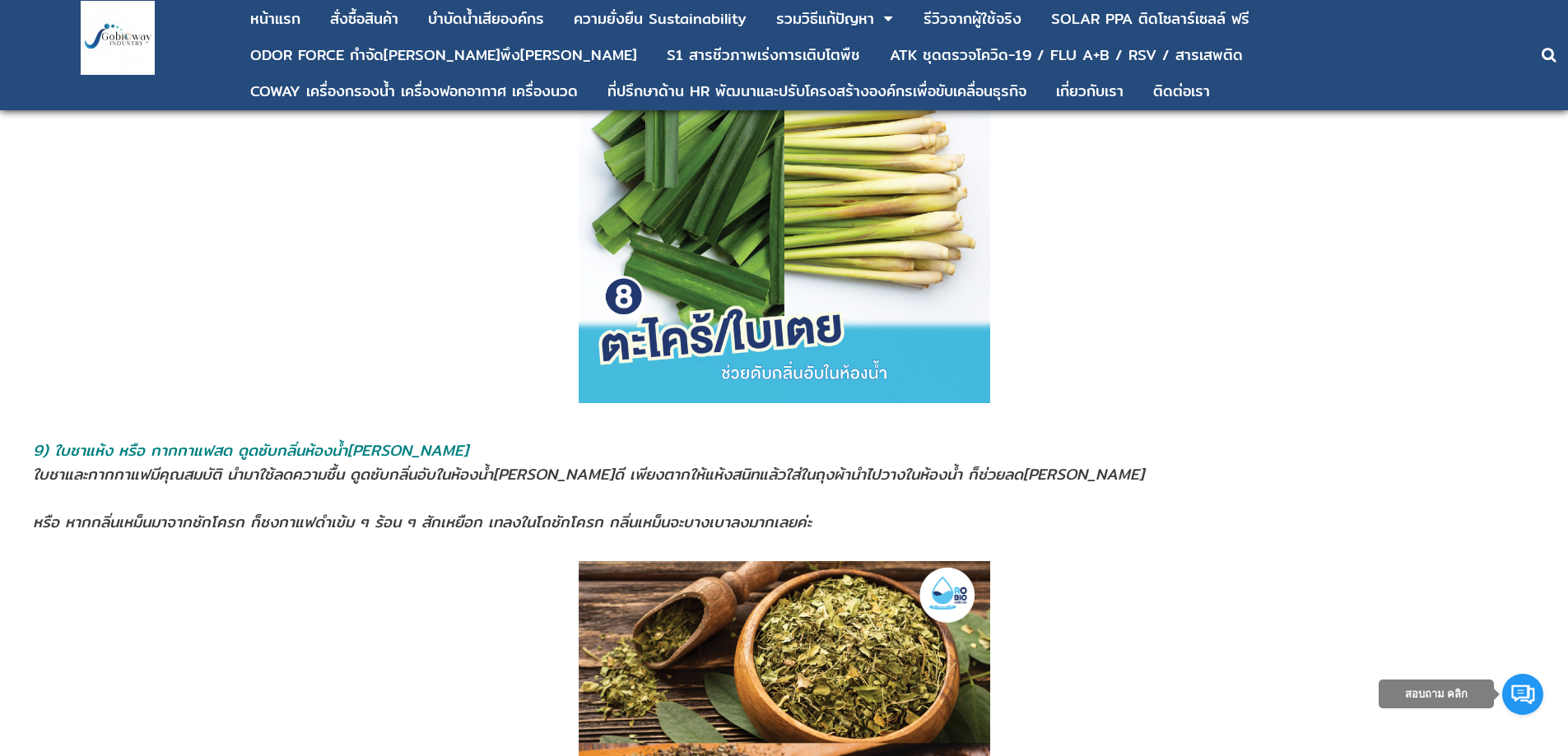
click at [362, 321] on p at bounding box center [784, 198] width 1520 height 412
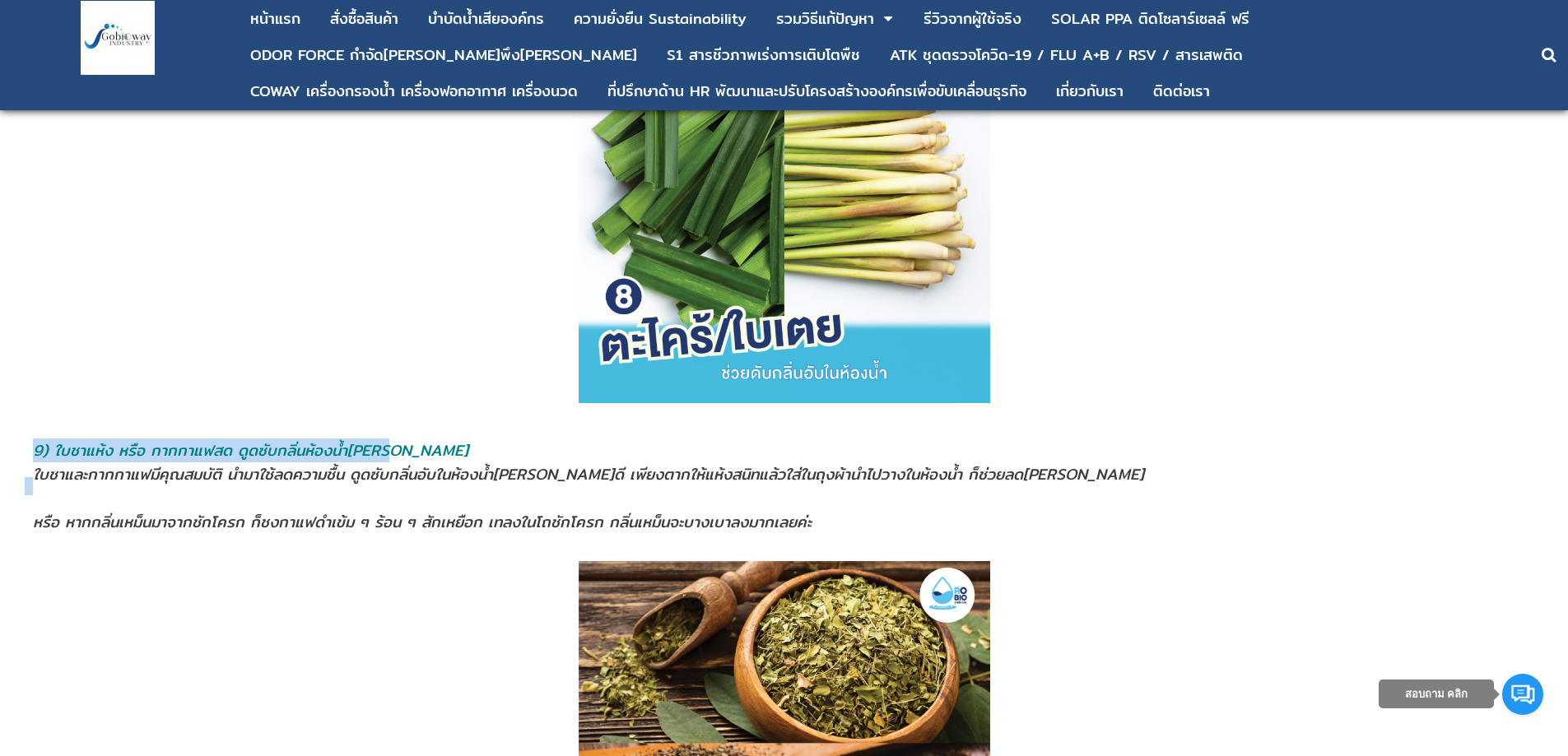
drag, startPoint x: 24, startPoint y: 425, endPoint x: 438, endPoint y: 429, distance: 414.0
click at [438, 438] on tr "9) ใบชาแห้ง หรือ กากกาแฟสด ดูดซับกลิ่นห้องน้ำ[PERSON_NAME] ใบชาและกากกาแฟมีคุณส…" at bounding box center [784, 486] width 1520 height 97
click at [438, 439] on address "9) ใบชาแห้ง หรือ กากกาแฟสด ดูดซับกลิ่นห้องน้ำ[PERSON_NAME]" at bounding box center [784, 451] width 1502 height 24
drag, startPoint x: 423, startPoint y: 426, endPoint x: 37, endPoint y: 430, distance: 386.0
click at [37, 439] on address "9) ใบชาแห้ง หรือ กากกาแฟสด ดูดซับกลิ่นห้องน้ำ[PERSON_NAME]" at bounding box center [784, 451] width 1502 height 24
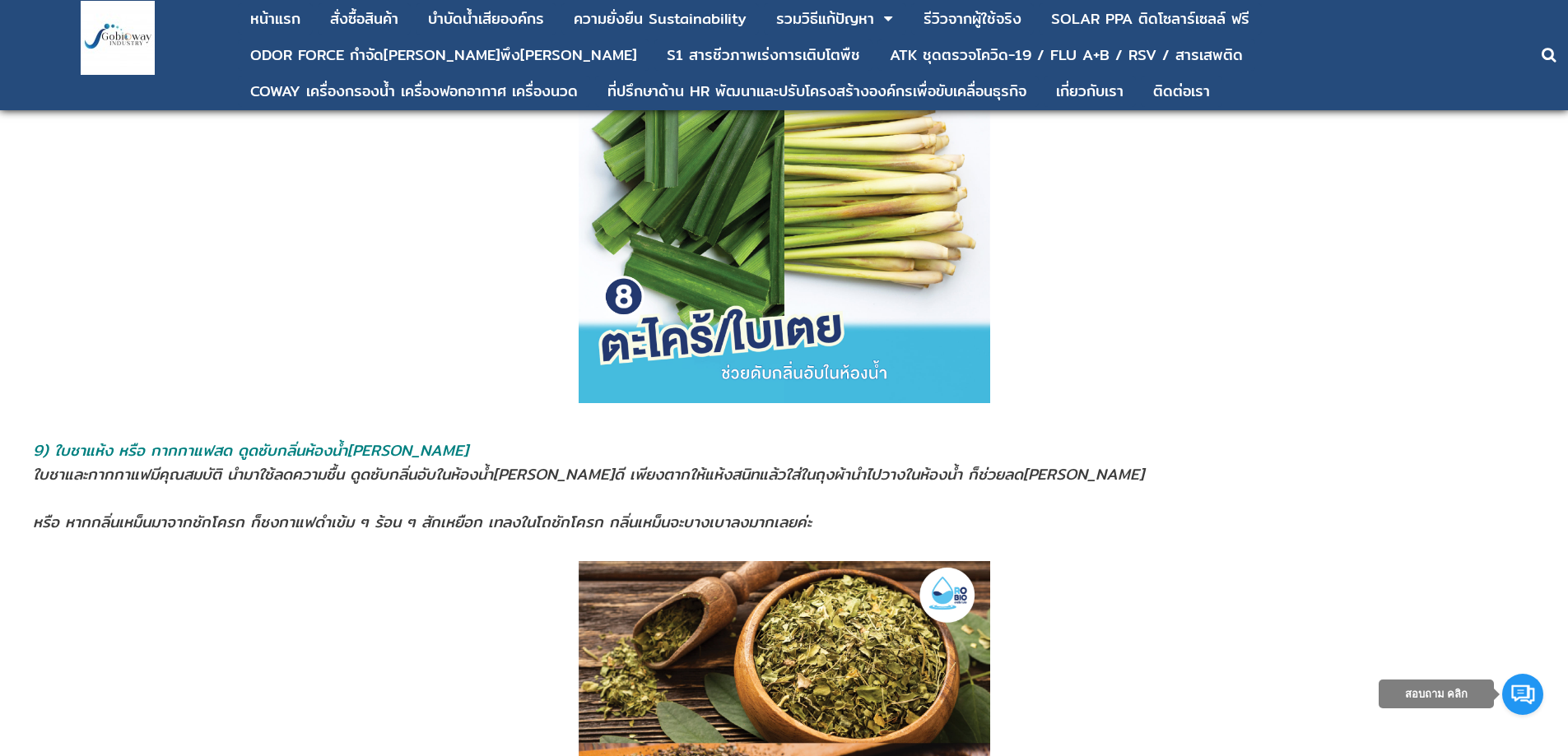
click at [43, 463] on span "ใบชาและกากกาแฟมีคุณสมบัติ นำมาใช้ลดความชื้น ดูดซับกลิ่นอับในห้องนํ้า[PERSON_NAM…" at bounding box center [588, 474] width 1111 height 24
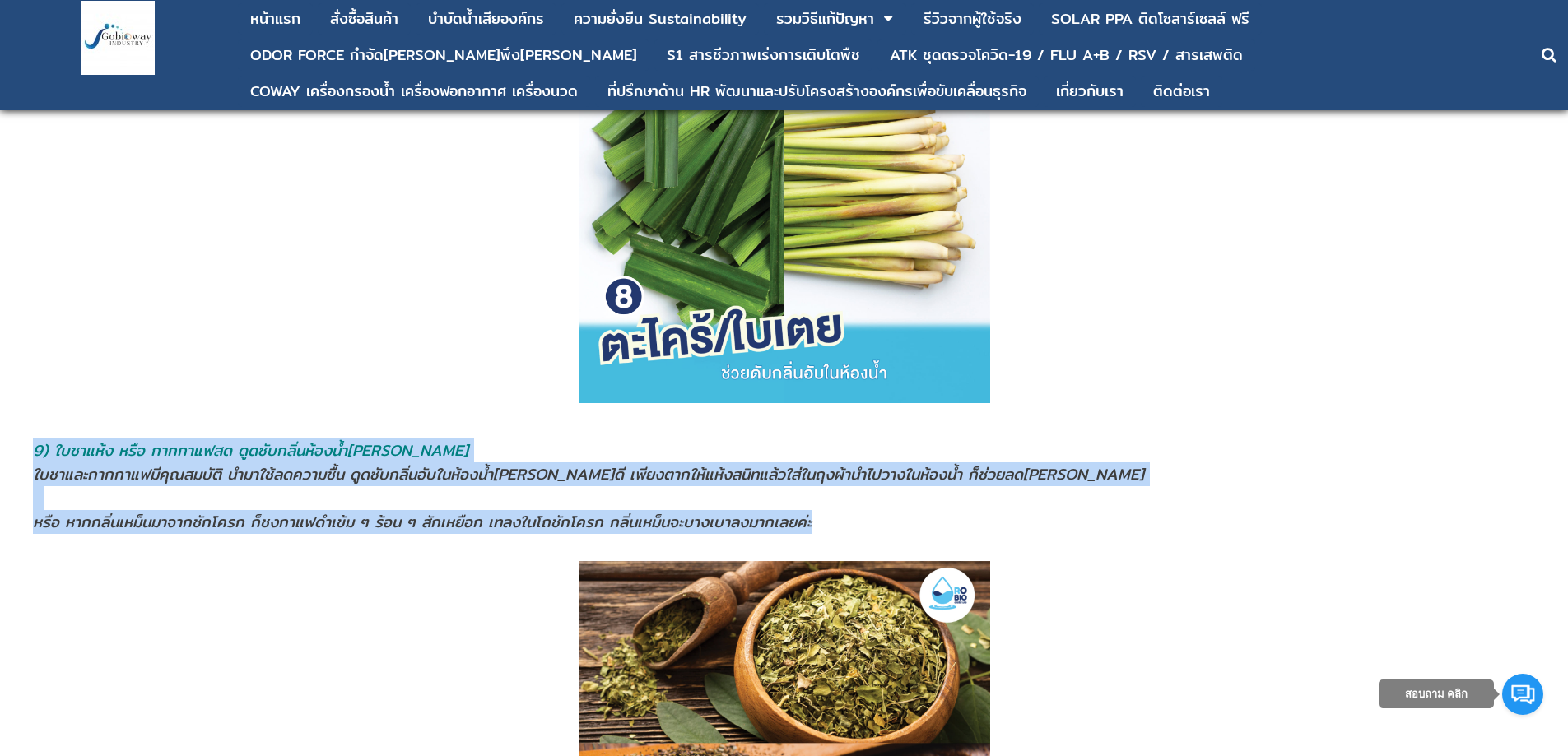
drag, startPoint x: 880, startPoint y: 504, endPoint x: 38, endPoint y: 416, distance: 846.6
click at [38, 438] on td "9) ใบชาแห้ง หรือ กากกาแฟสด ดูดซับกลิ่นห้องน้ำ[PERSON_NAME] ใบชาและกากกาแฟมีคุณส…" at bounding box center [784, 486] width 1504 height 97
drag, startPoint x: 177, startPoint y: 432, endPoint x: 121, endPoint y: 449, distance: 58.5
click at [177, 439] on span "9) ใบชาแห้ง หรือ กากกาแฟสด ดูดซับกลิ่นห้องน้ำ[PERSON_NAME]" at bounding box center [251, 451] width 436 height 24
click at [39, 463] on span "ใบชาและกากกาแฟมีคุณสมบัติ นำมาใช้ลดความชื้น ดูดซับกลิ่นอับในห้องนํ้า[PERSON_NAM…" at bounding box center [588, 474] width 1111 height 24
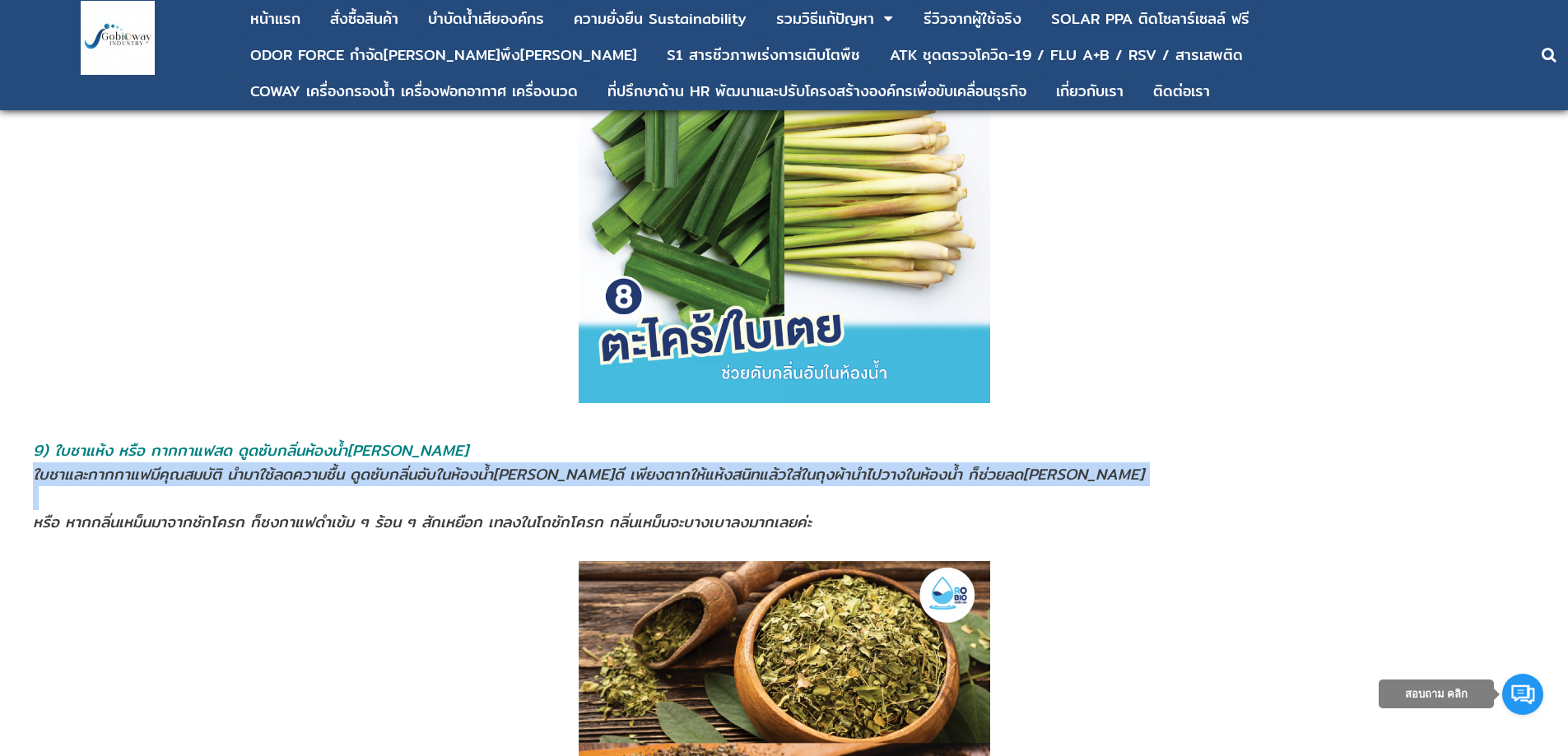
drag, startPoint x: 33, startPoint y: 449, endPoint x: 246, endPoint y: 420, distance: 215.0
click at [216, 463] on span "ใบชาและกากกาแฟมีคุณสมบัติ นำมาใช้ลดความชื้น ดูดซับกลิ่นอับในห้องนํ้า[PERSON_NAM…" at bounding box center [588, 474] width 1111 height 24
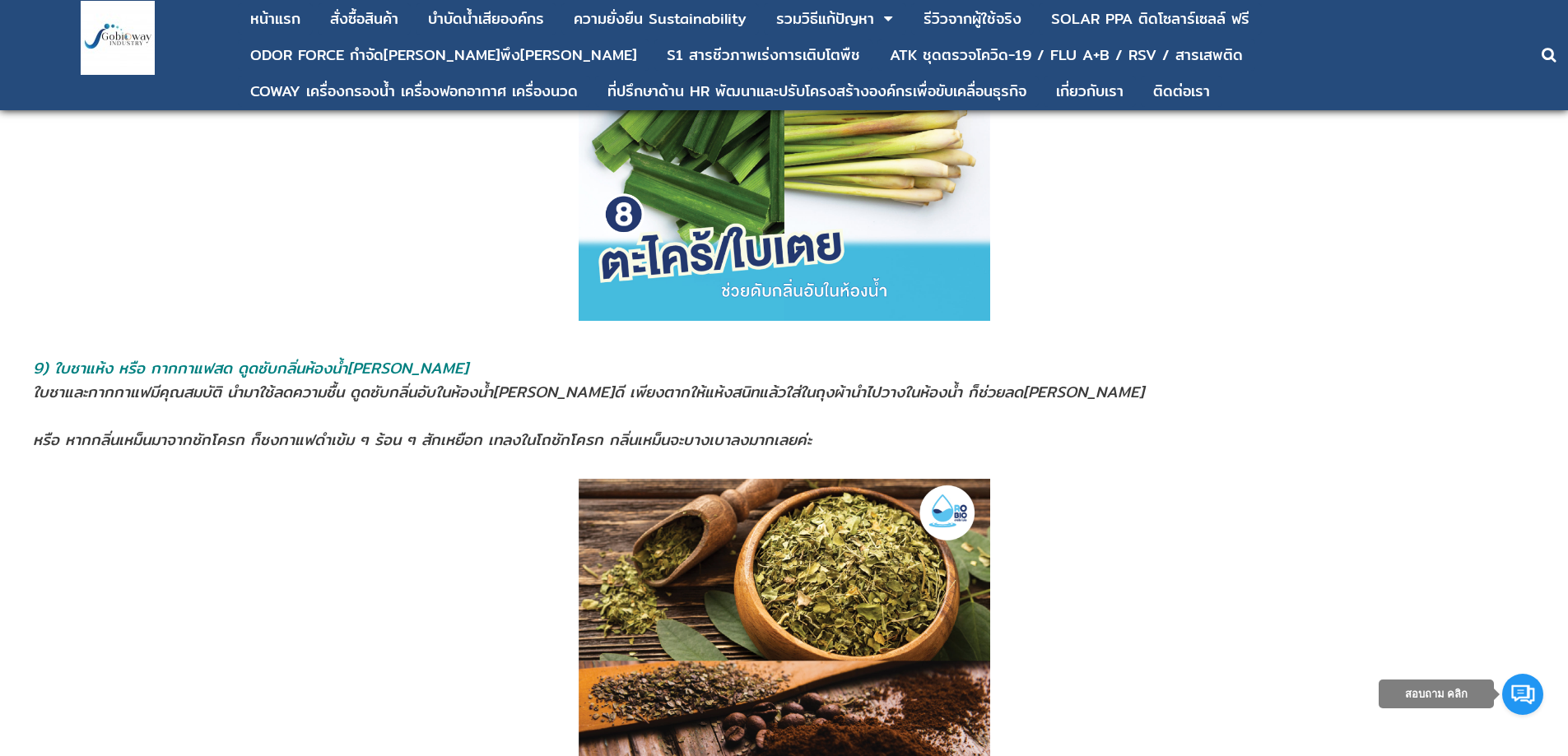
click at [495, 404] on address at bounding box center [784, 416] width 1502 height 24
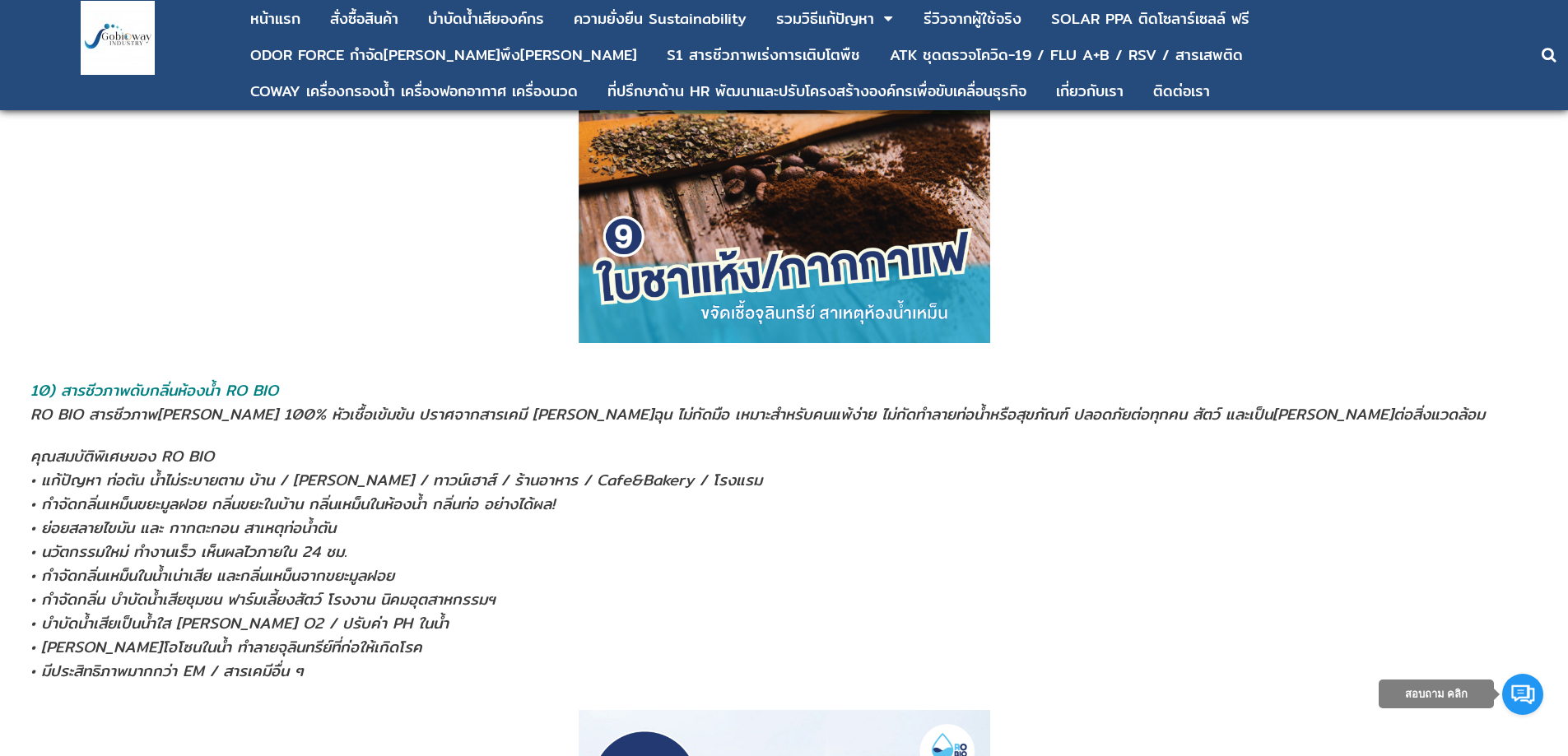
scroll to position [6412, 0]
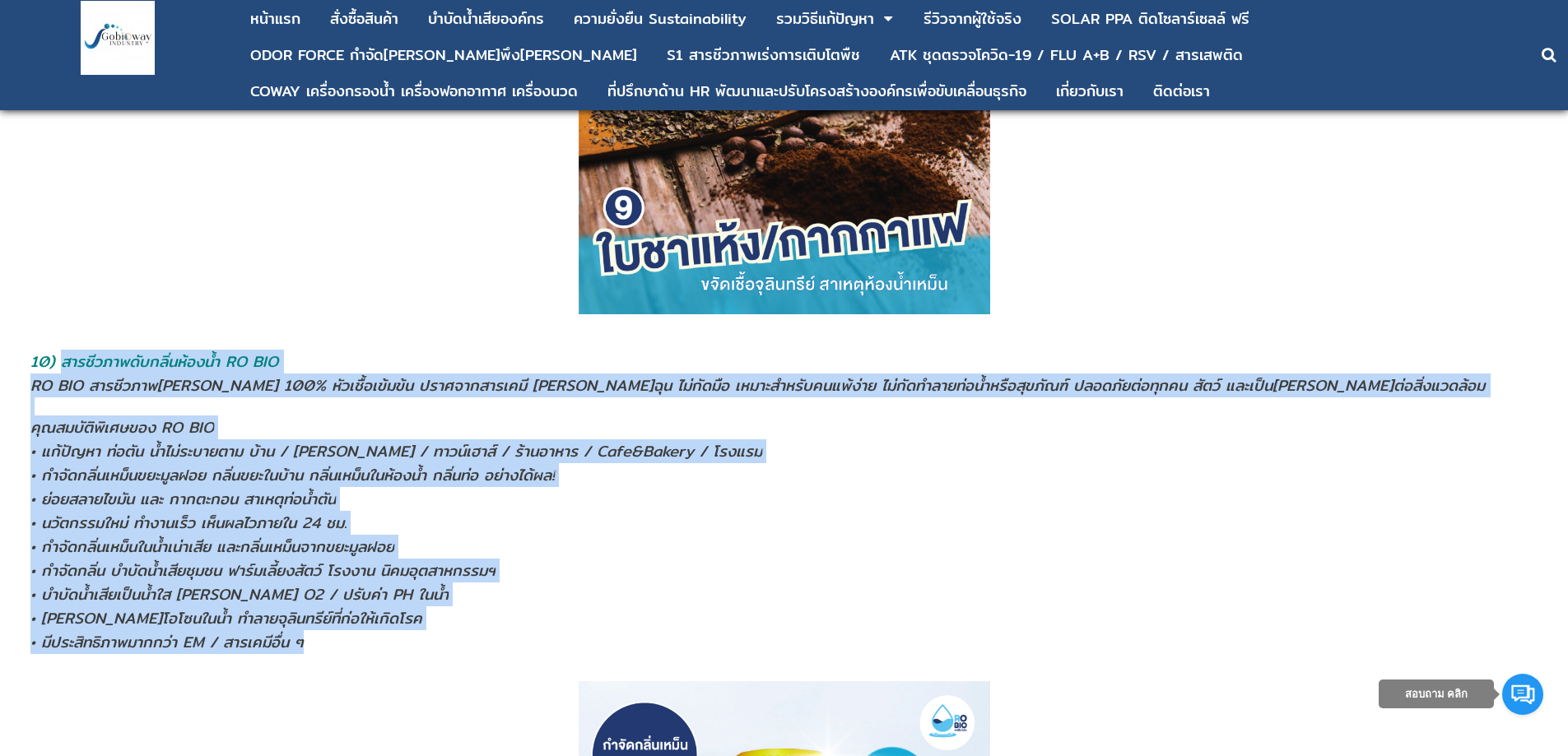
drag, startPoint x: 60, startPoint y: 332, endPoint x: 410, endPoint y: 612, distance: 448.2
click at [410, 612] on td "10) สารชีวภาพดับกลิ่นห้องนํ้า RO BIO RO BIO สารชีวภาพ[PERSON_NAME] 100% หัวเชื้…" at bounding box center [782, 502] width 1505 height 306
